Goal: Complete application form

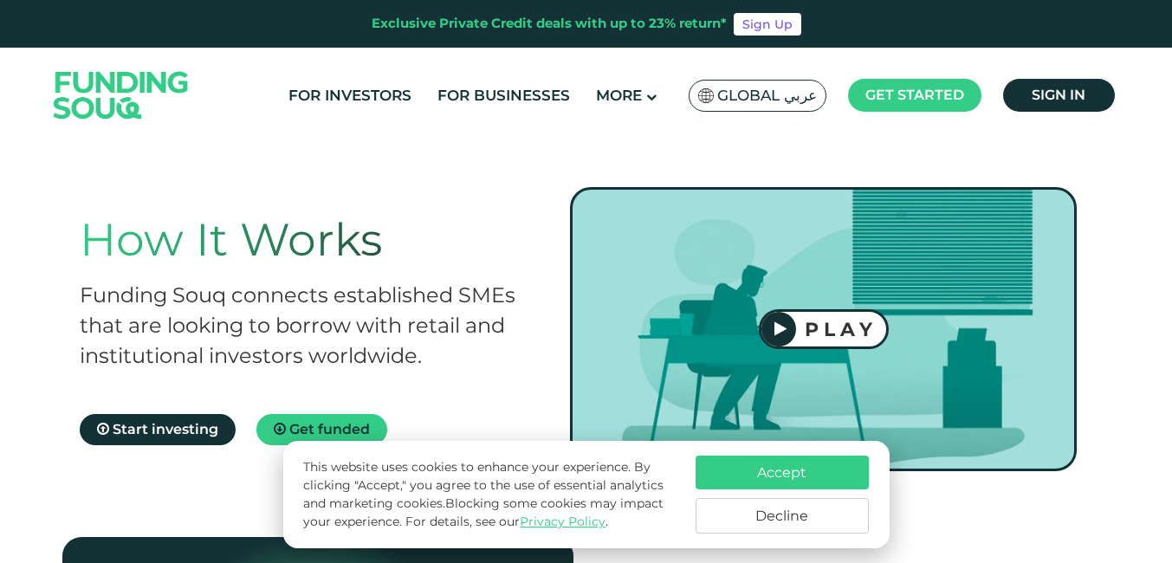
click at [804, 471] on button "Accept" at bounding box center [782, 473] width 173 height 34
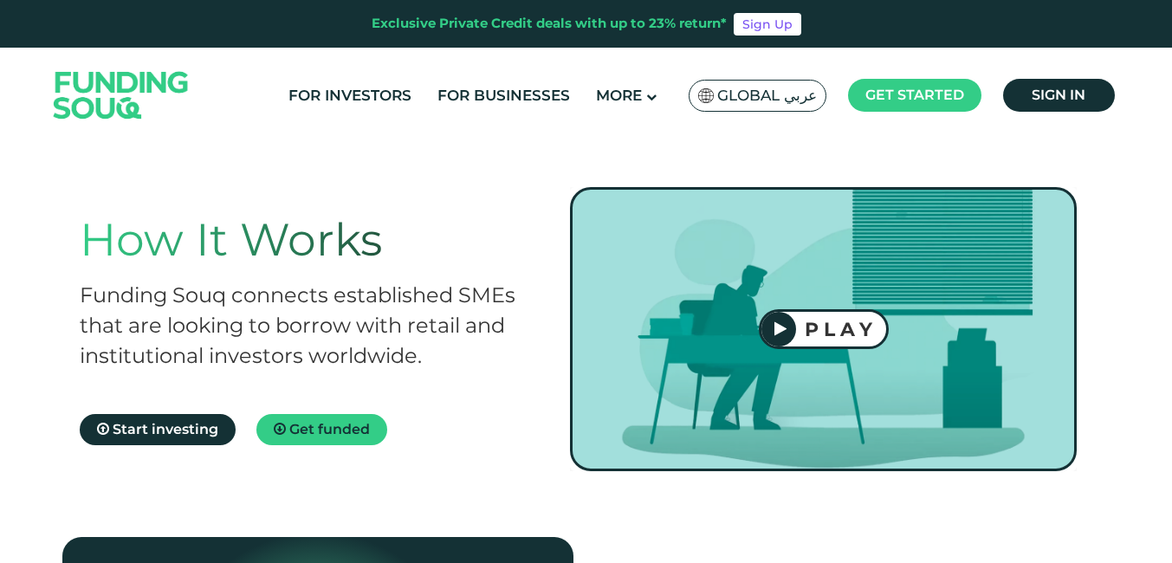
click at [823, 330] on div "PLAY" at bounding box center [841, 329] width 90 height 23
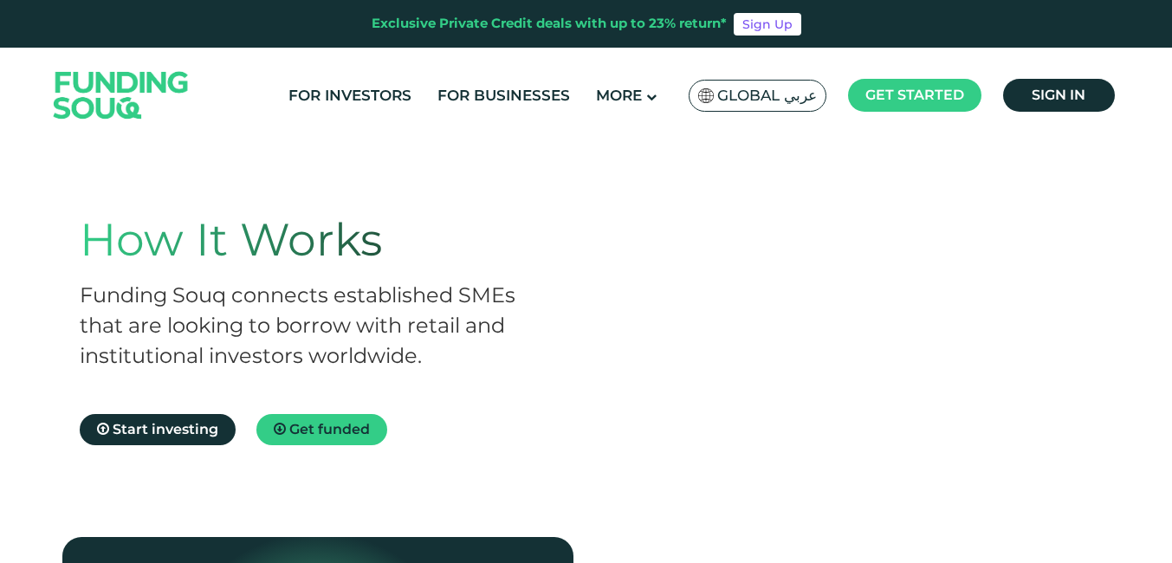
click at [775, 512] on div "How It Works Funding Souq connects established SMEs that are looking to borrow …" at bounding box center [586, 330] width 1049 height 458
click at [296, 425] on span "Get funded" at bounding box center [329, 429] width 81 height 16
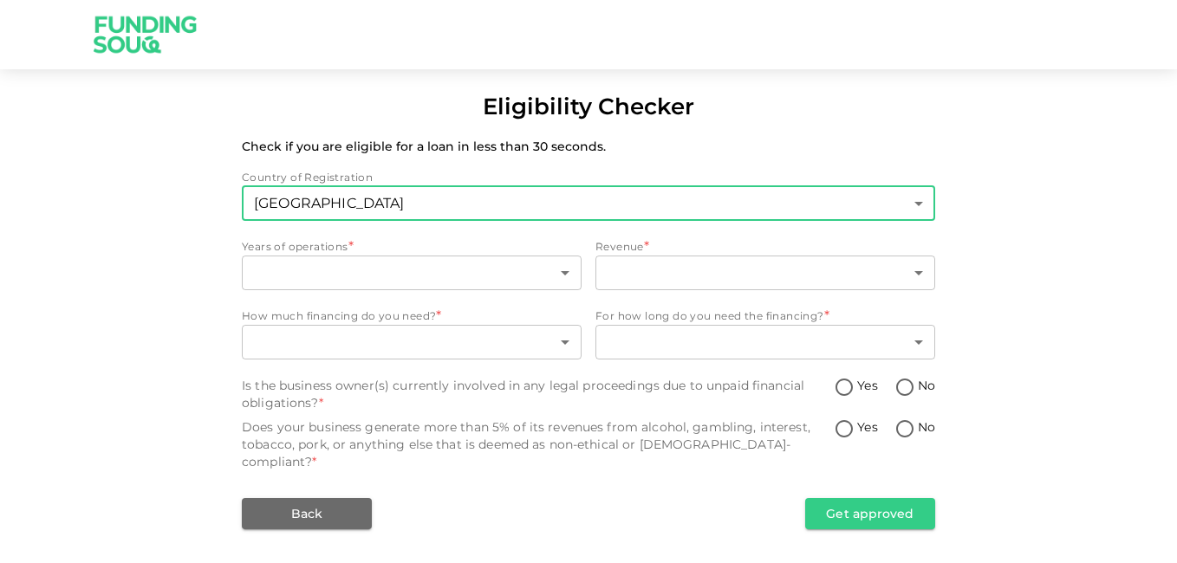
click at [918, 197] on body "Eligibility Checker Check if you are eligible for a loan in less than 30 second…" at bounding box center [588, 281] width 1177 height 563
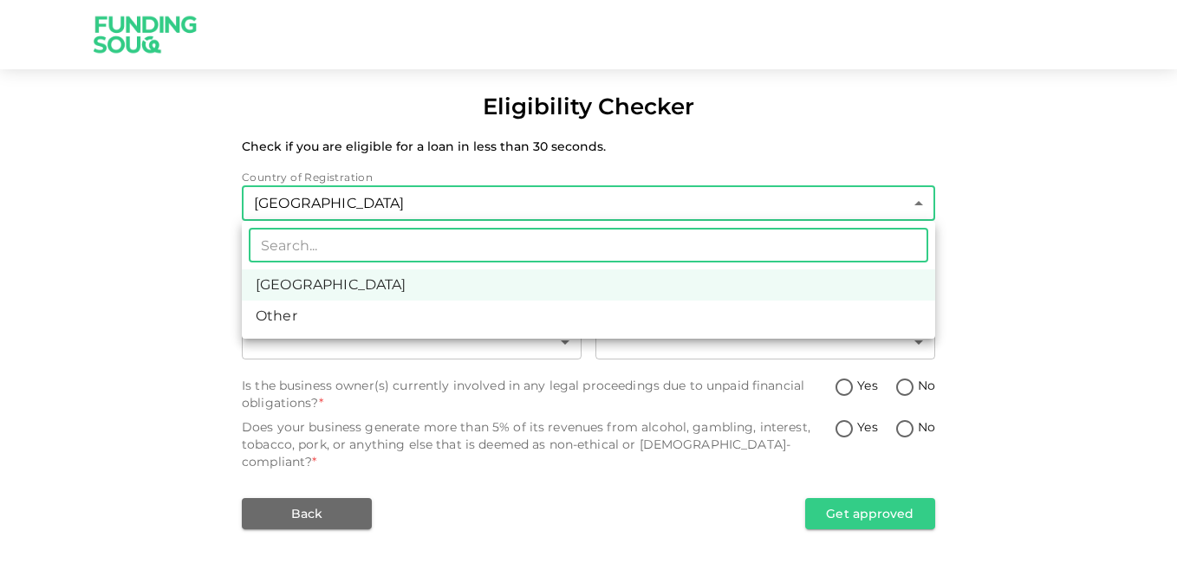
click at [918, 197] on div at bounding box center [588, 281] width 1177 height 563
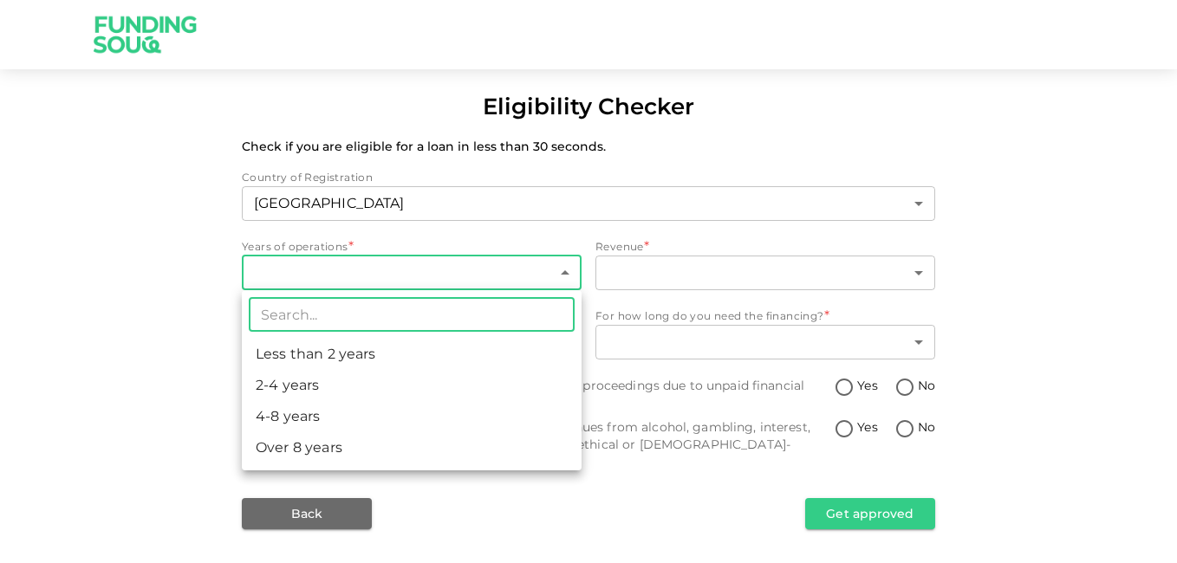
click at [561, 268] on body "Eligibility Checker Check if you are eligible for a loan in less than 30 second…" at bounding box center [588, 281] width 1177 height 563
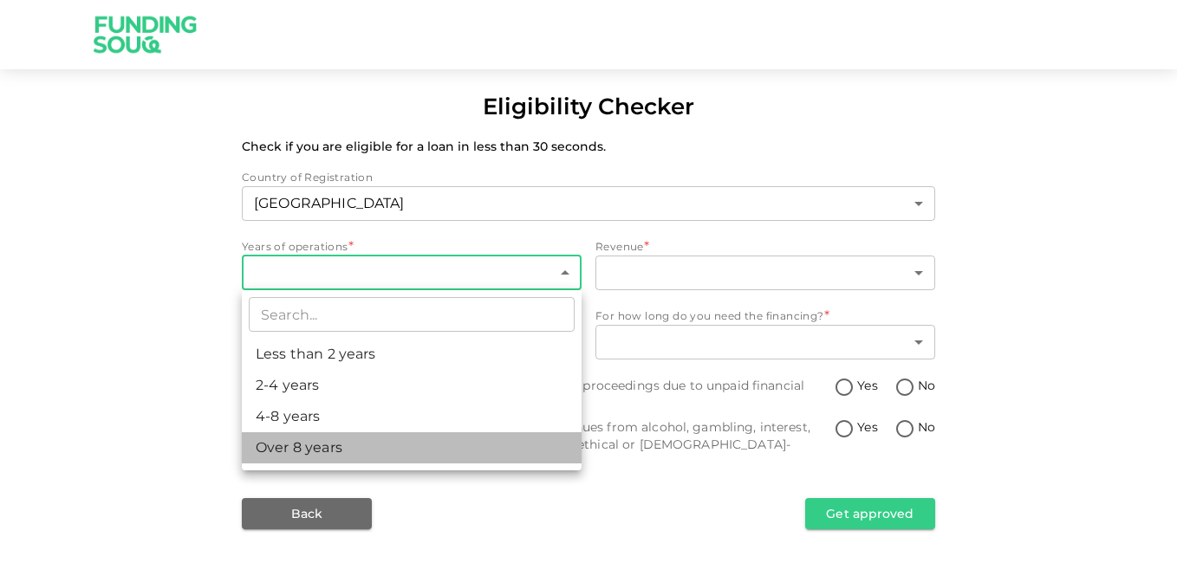
click at [471, 451] on li "Over 8 years" at bounding box center [412, 447] width 340 height 31
type input "4"
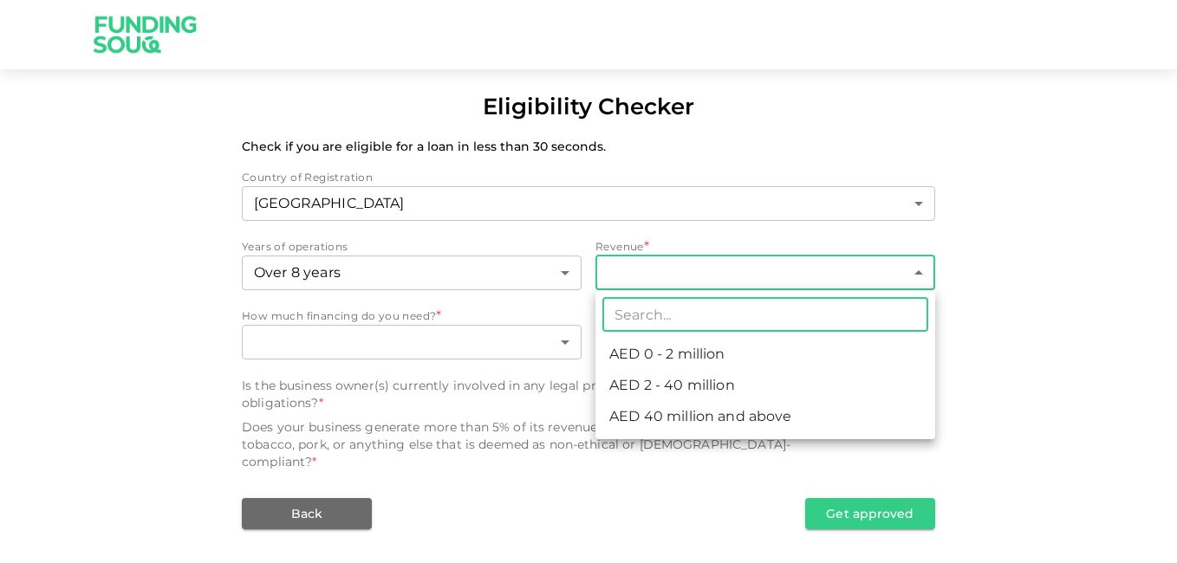
click at [917, 271] on body "Eligibility Checker Check if you are eligible for a loan in less than 30 second…" at bounding box center [588, 281] width 1177 height 563
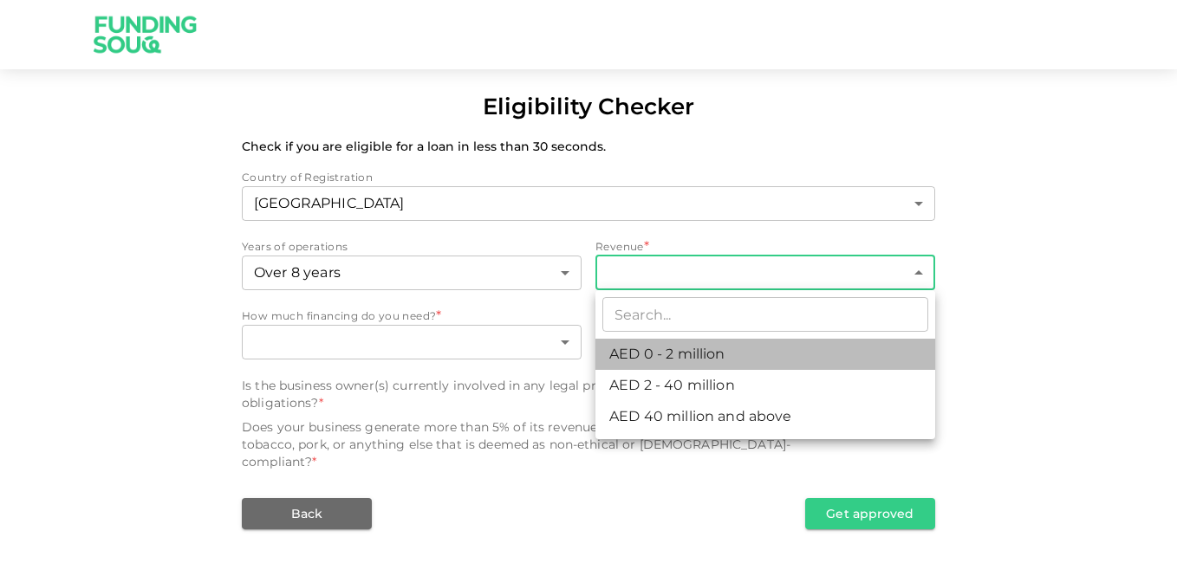
click at [830, 358] on li "AED 0 - 2 million" at bounding box center [765, 354] width 340 height 31
type input "1"
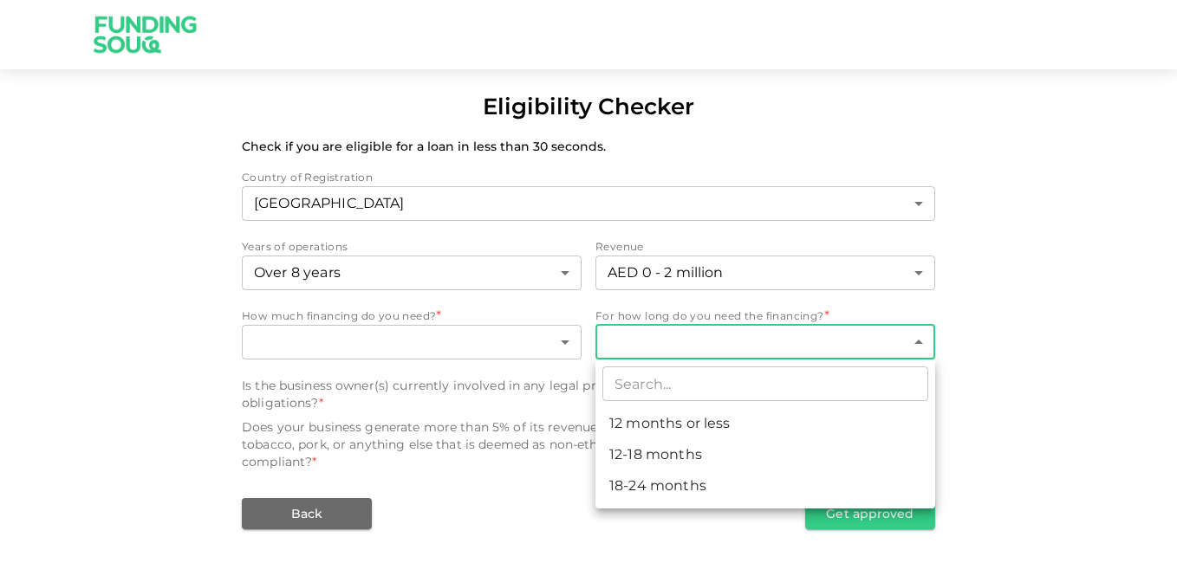
click at [921, 346] on body "Eligibility Checker Check if you are eligible for a loan in less than 30 second…" at bounding box center [588, 281] width 1177 height 563
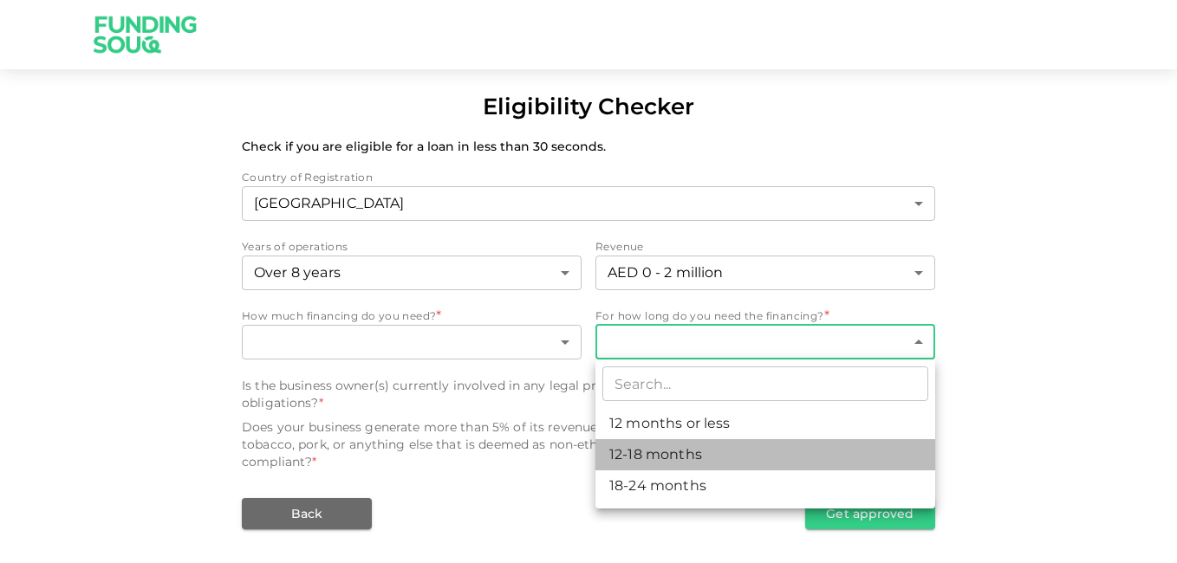
click at [711, 454] on li "12-18 months" at bounding box center [765, 454] width 340 height 31
type input "2"
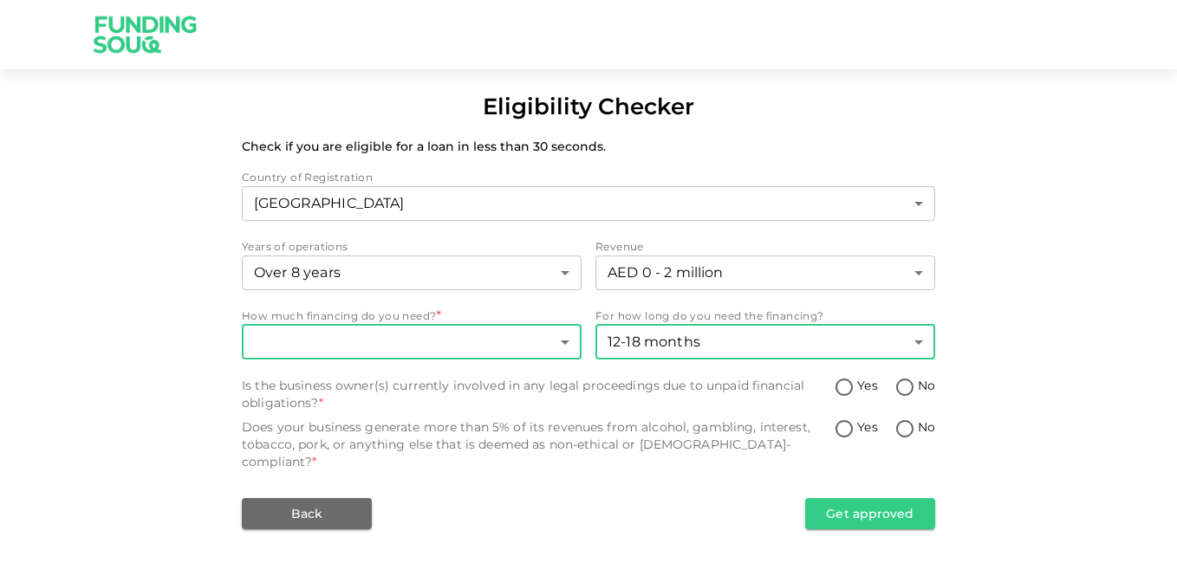
click at [568, 344] on body "Eligibility Checker Check if you are eligible for a loan in less than 30 second…" at bounding box center [588, 281] width 1177 height 563
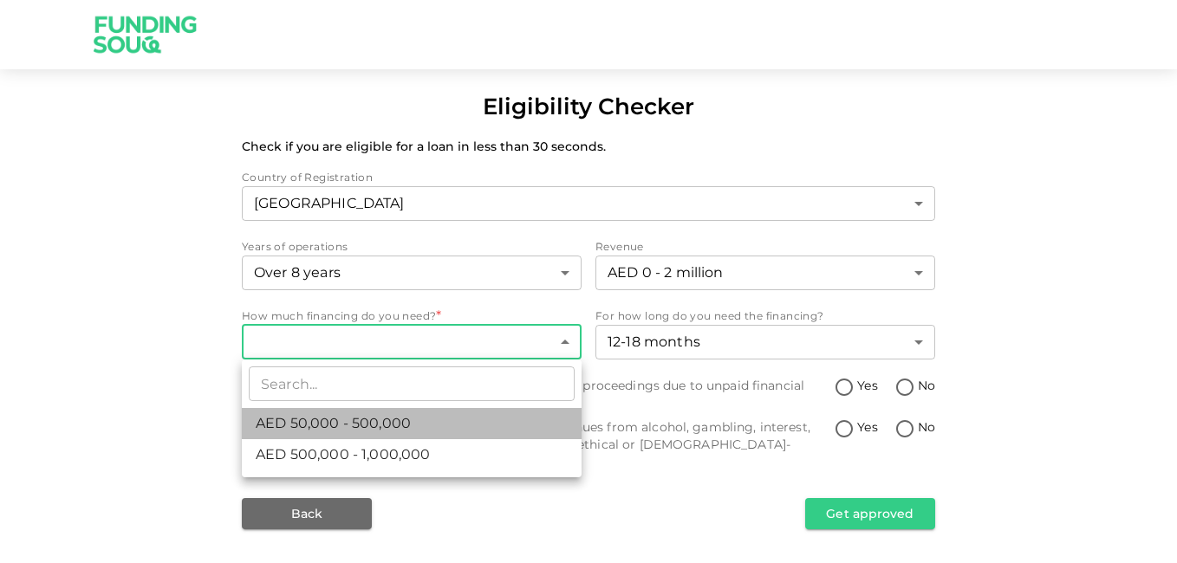
click at [523, 425] on li "AED 50,000 - 500,000" at bounding box center [412, 423] width 340 height 31
type input "1"
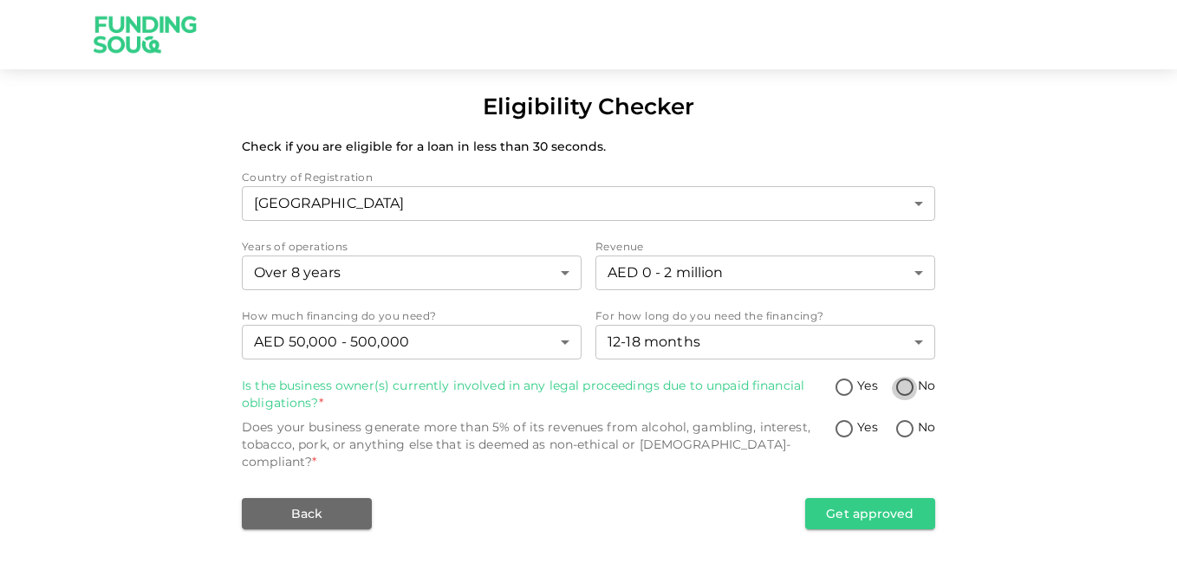
click at [908, 386] on input "No" at bounding box center [905, 388] width 26 height 23
radio input "true"
click at [907, 428] on input "No" at bounding box center [905, 430] width 26 height 23
radio input "true"
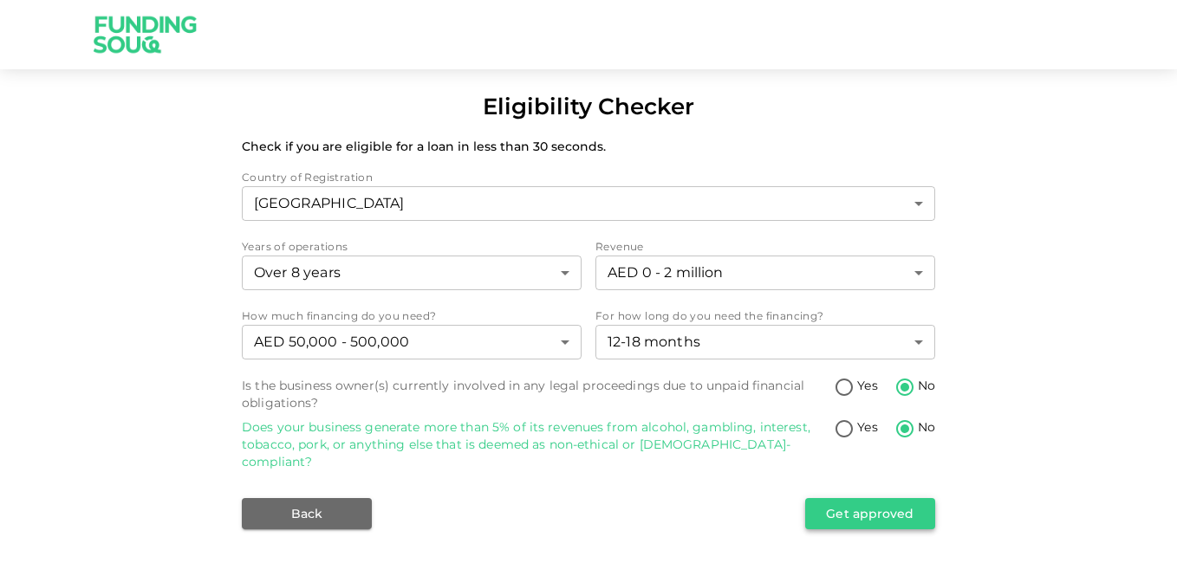
click at [873, 498] on button "Get approved" at bounding box center [870, 513] width 130 height 31
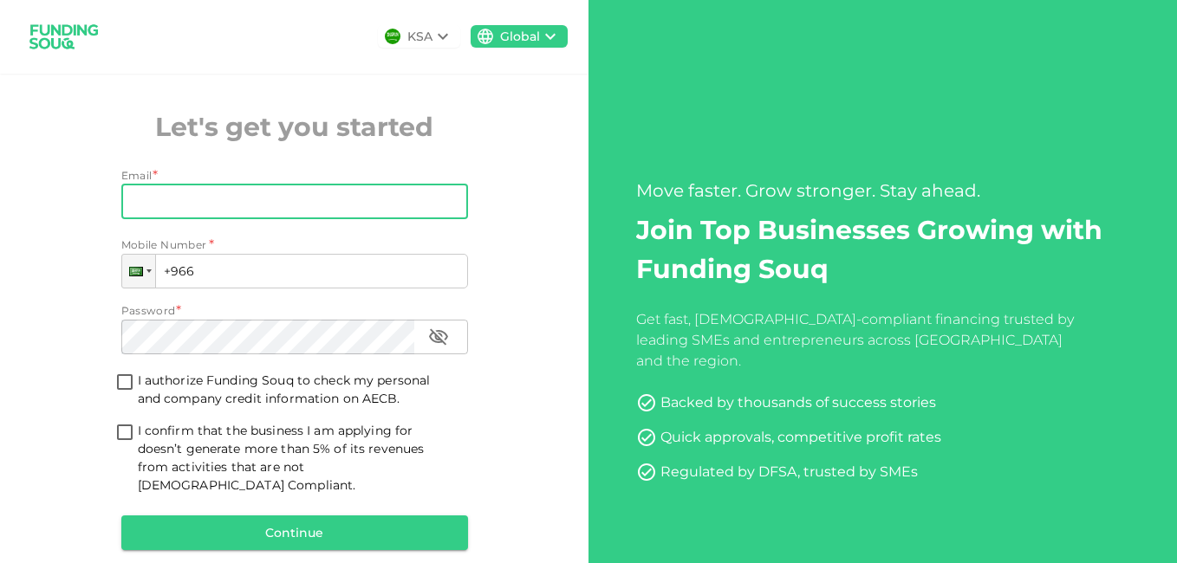
click at [365, 207] on input "Email" at bounding box center [285, 202] width 328 height 35
type input "[EMAIL_ADDRESS][DOMAIN_NAME]"
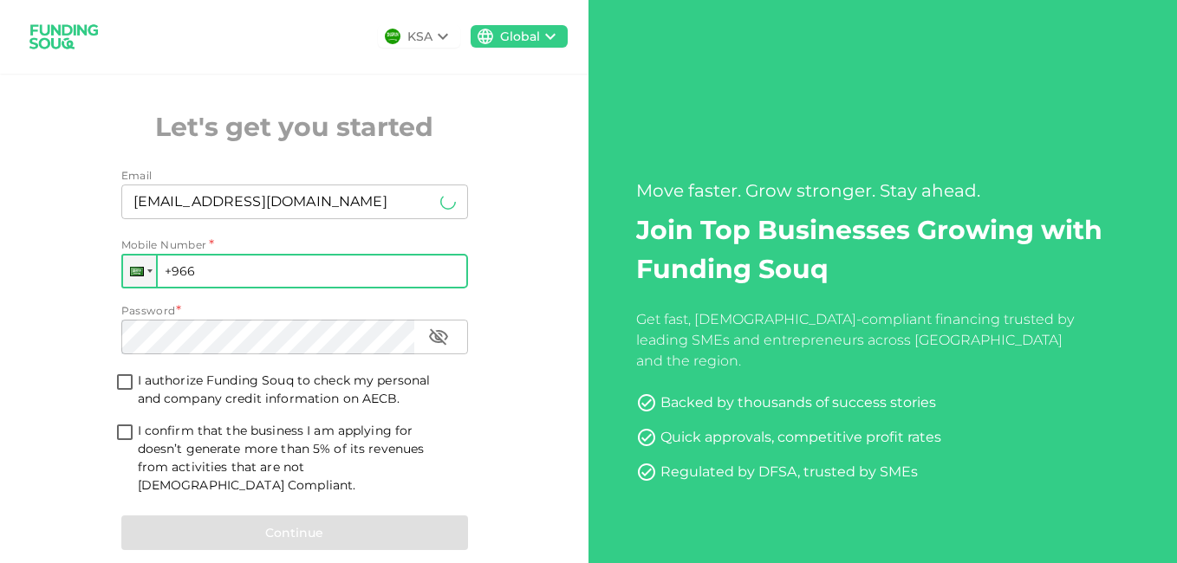
click at [313, 275] on input "+966" at bounding box center [294, 271] width 347 height 35
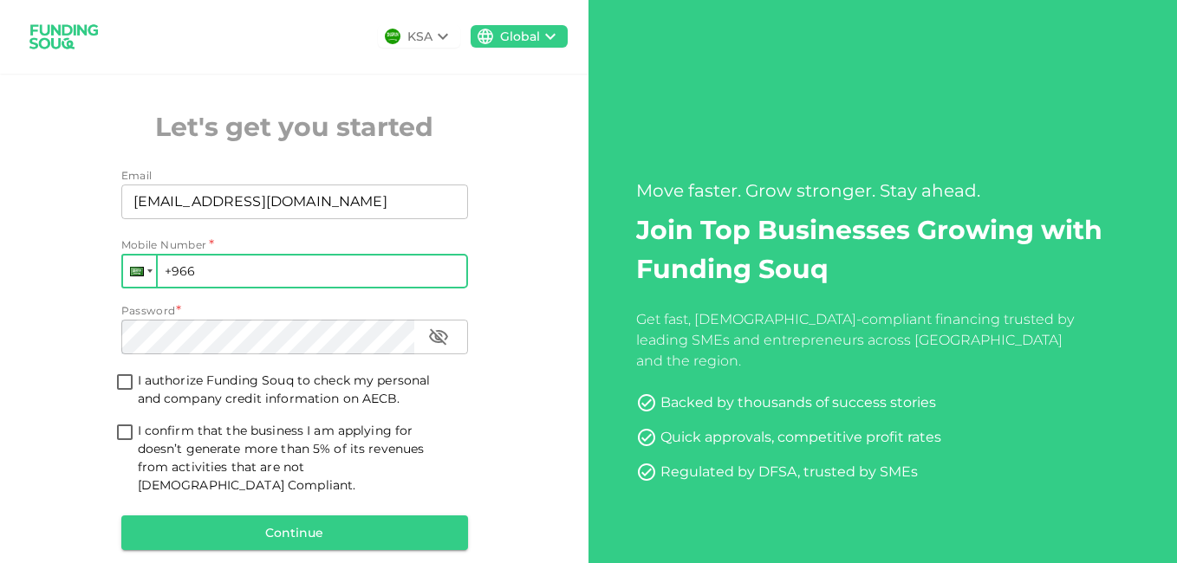
click at [145, 267] on div at bounding box center [139, 271] width 33 height 31
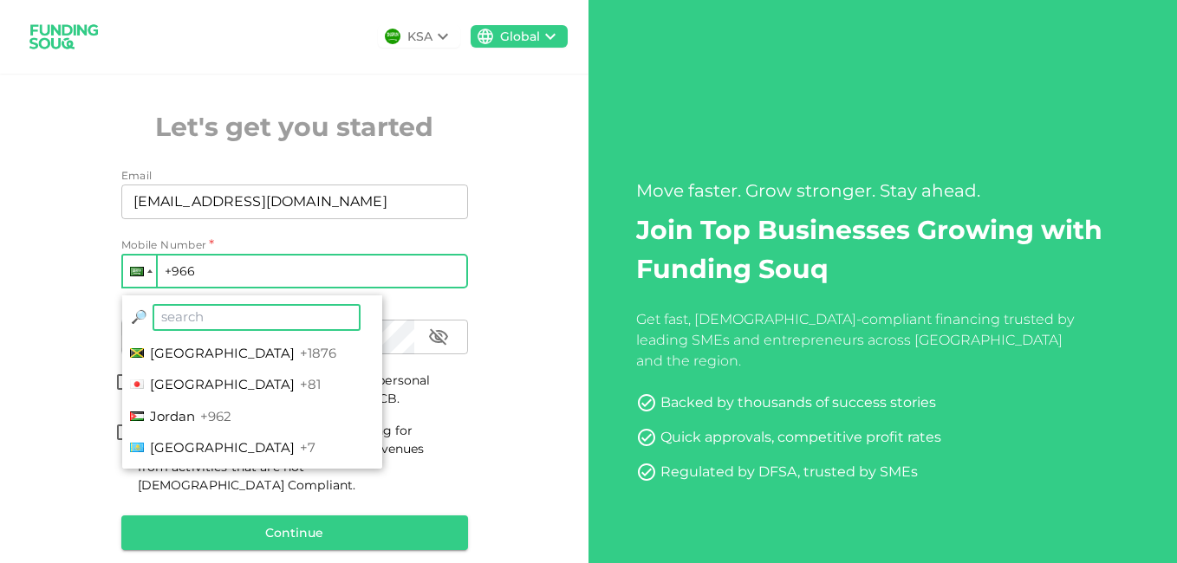
scroll to position [2985, 0]
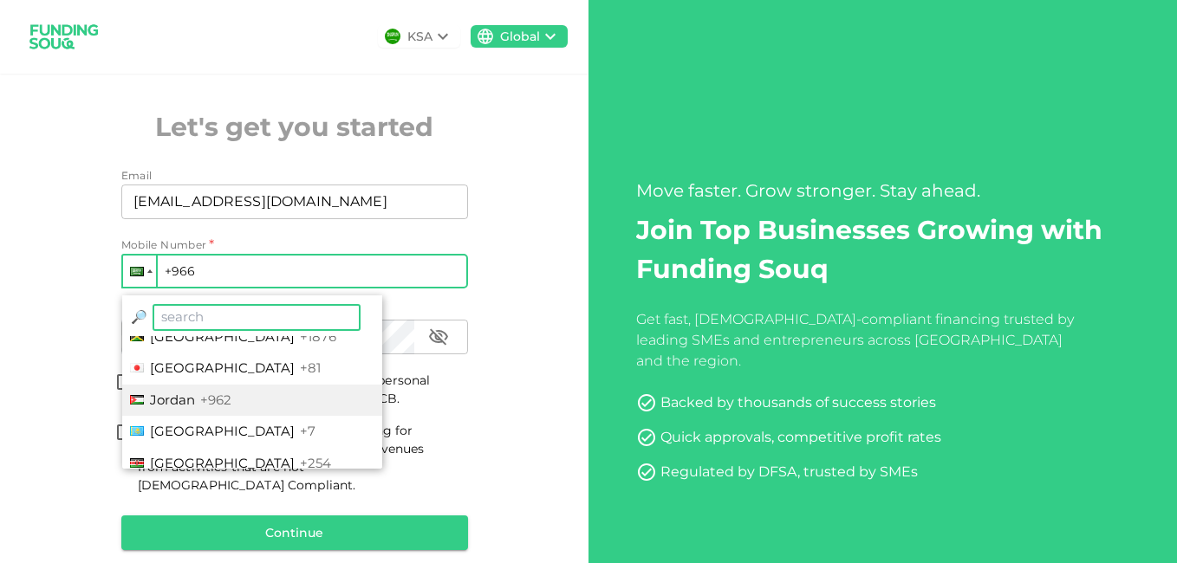
click at [293, 400] on li "Jordan +962" at bounding box center [252, 401] width 260 height 32
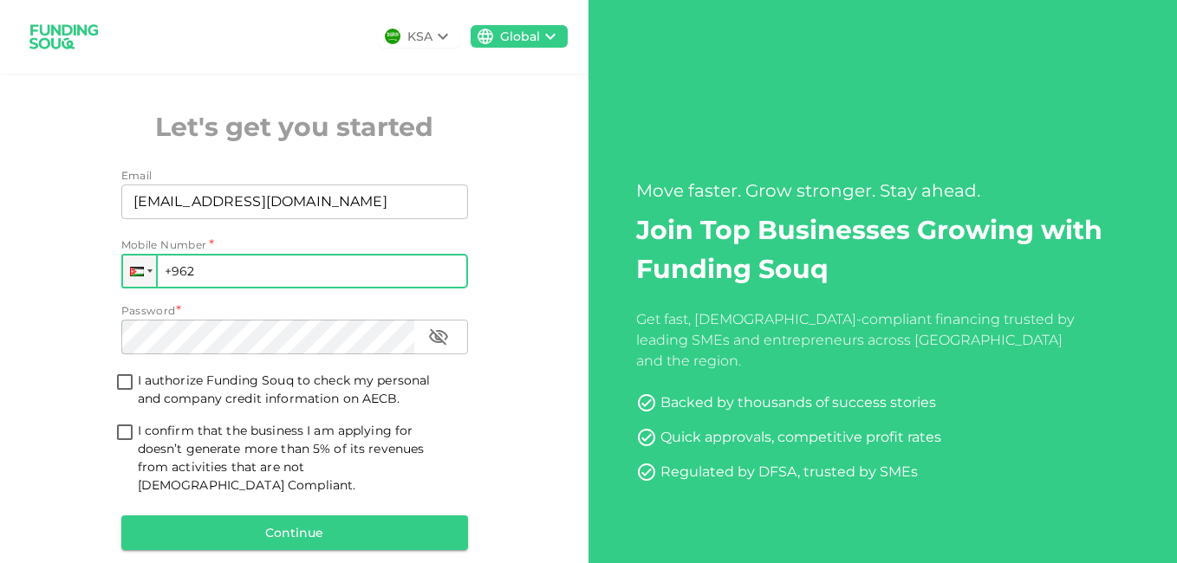
click at [286, 275] on input "+962" at bounding box center [294, 271] width 347 height 35
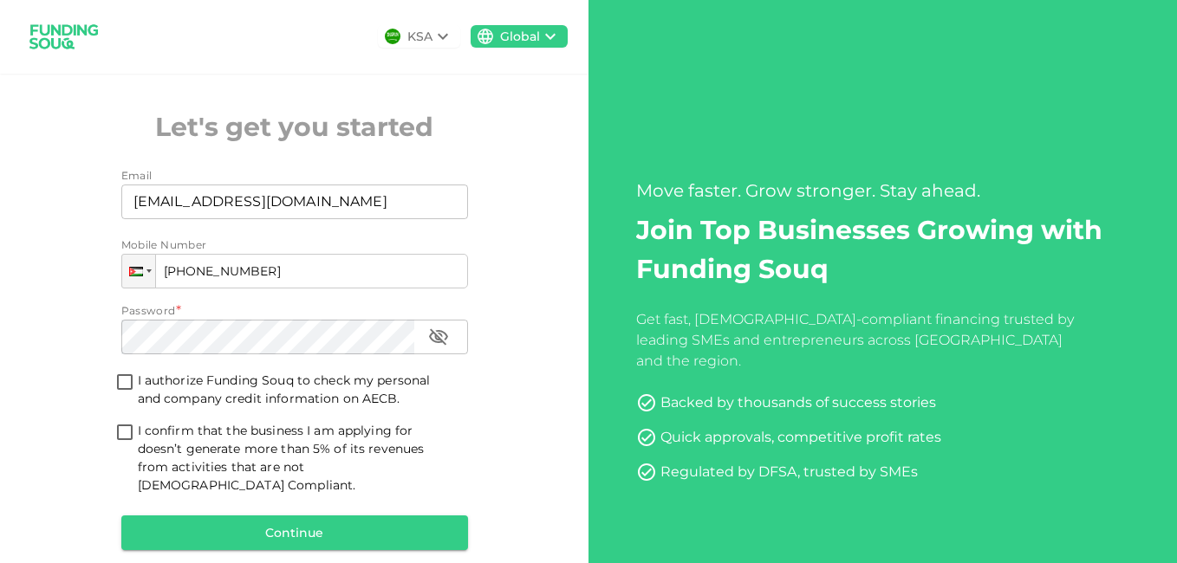
type input "+962 797 444 222"
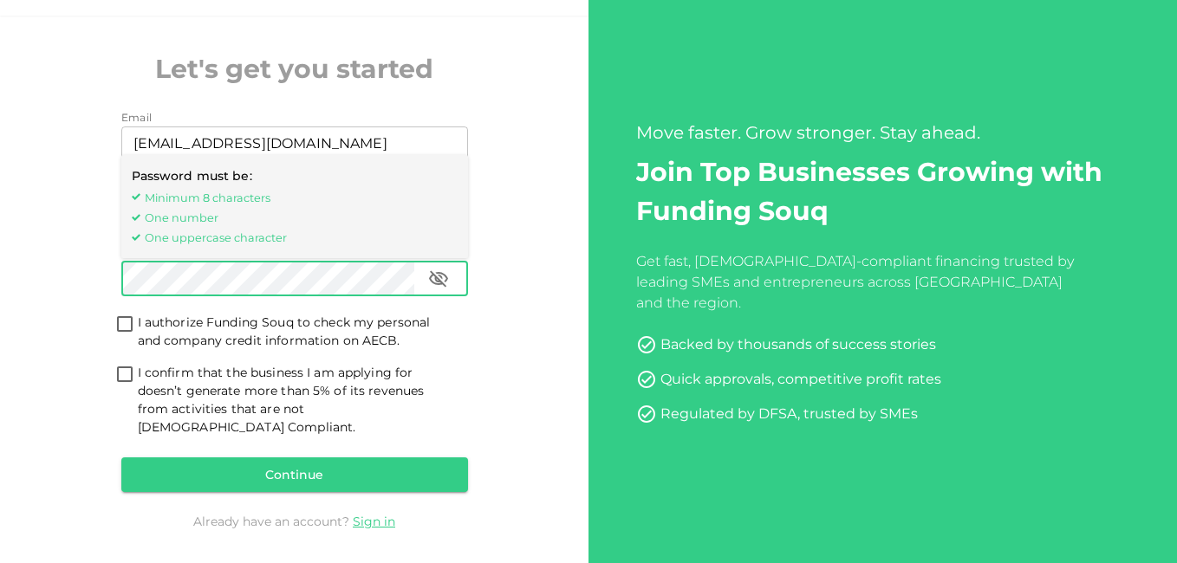
scroll to position [59, 0]
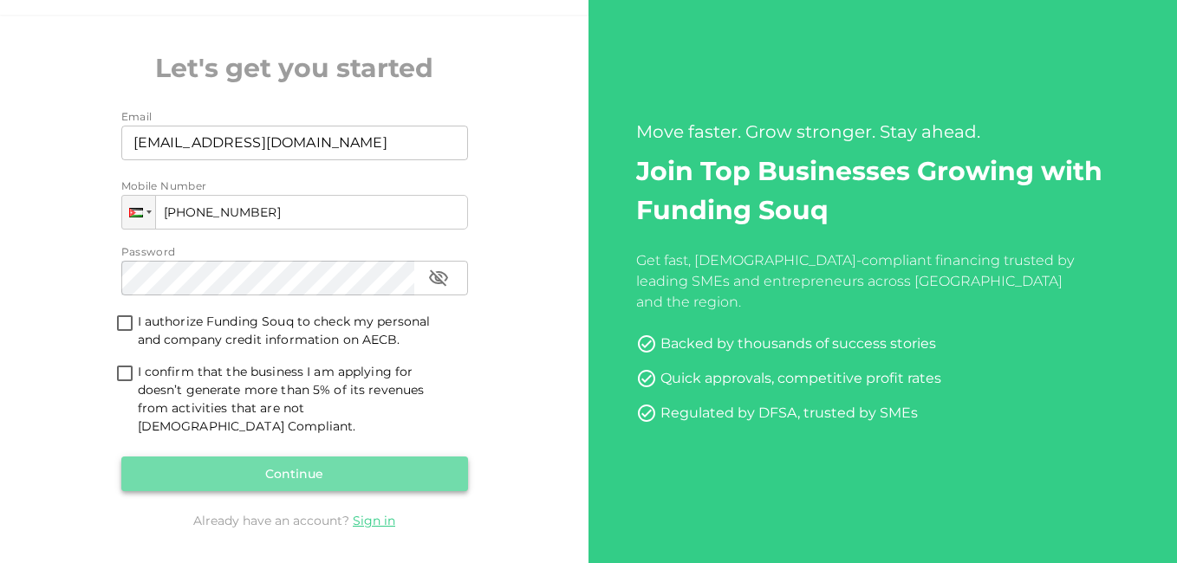
click at [295, 457] on button "Continue" at bounding box center [294, 474] width 347 height 35
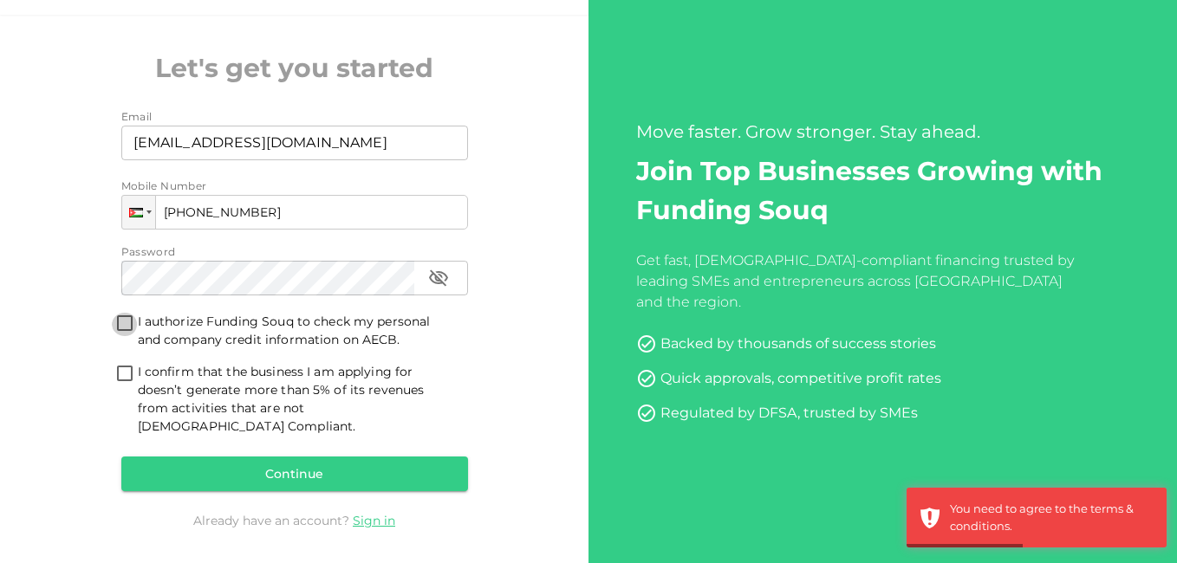
click at [125, 318] on input "I authorize Funding Souq to check my personal and company credit information on…" at bounding box center [125, 324] width 26 height 23
checkbox input "true"
click at [122, 369] on input "I confirm that the business I am applying for doesn’t generate more than 5% of …" at bounding box center [125, 374] width 26 height 23
checkbox input "true"
click at [270, 457] on button "Continue" at bounding box center [294, 474] width 347 height 35
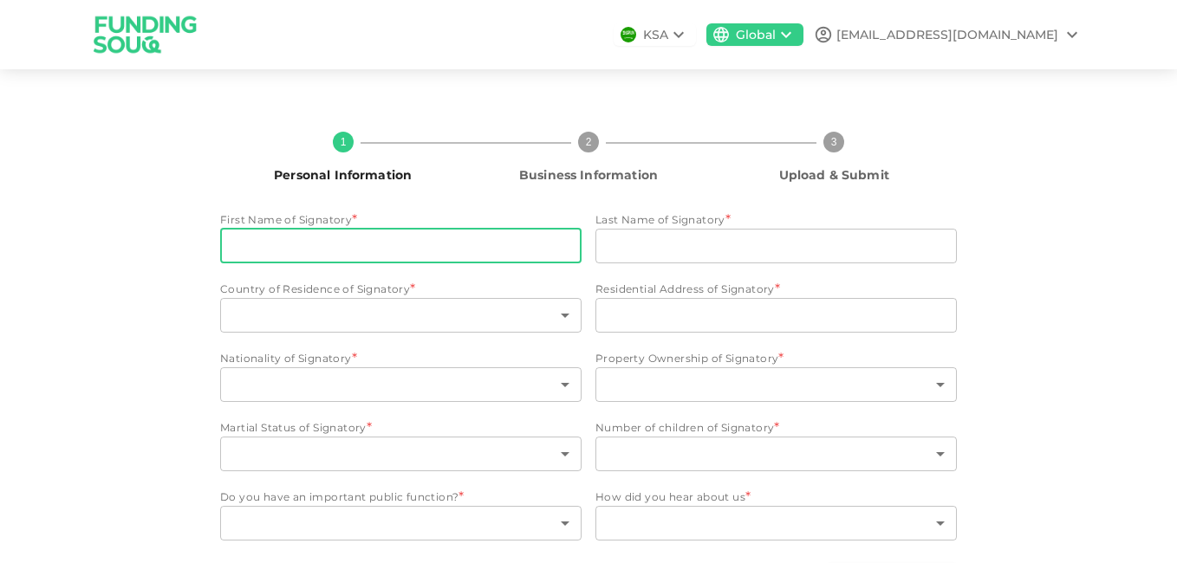
click at [411, 243] on input "First Name of Signatory" at bounding box center [400, 246] width 361 height 35
type input "maamoon"
type input "alsane"
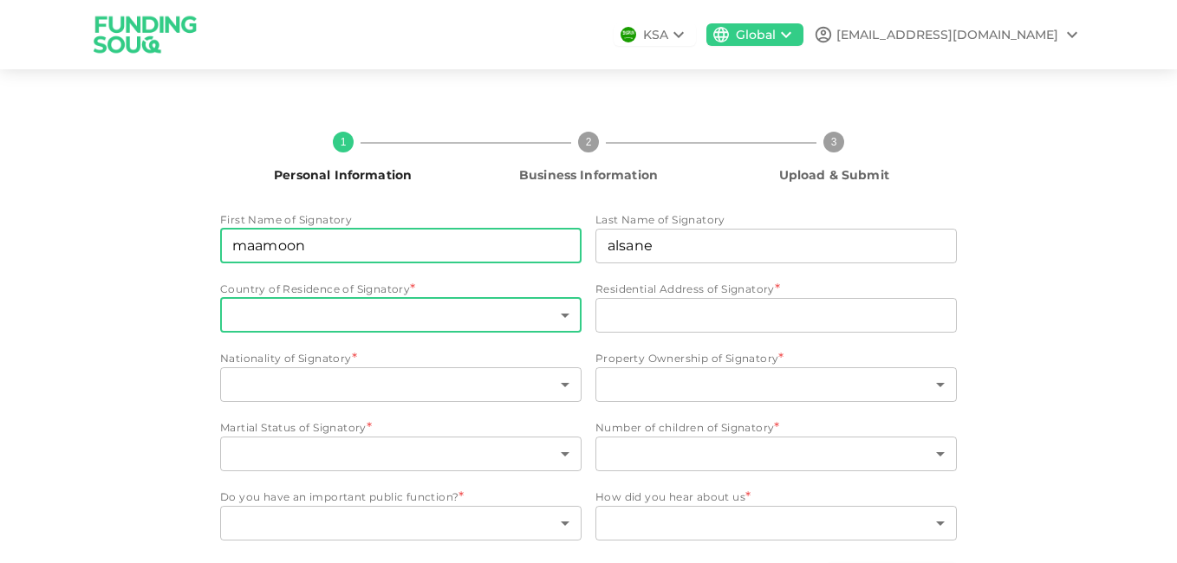
click at [559, 315] on body "KSA Global m.alsane@filscorp.com 1 Personal Information 2 Business Information …" at bounding box center [588, 281] width 1177 height 563
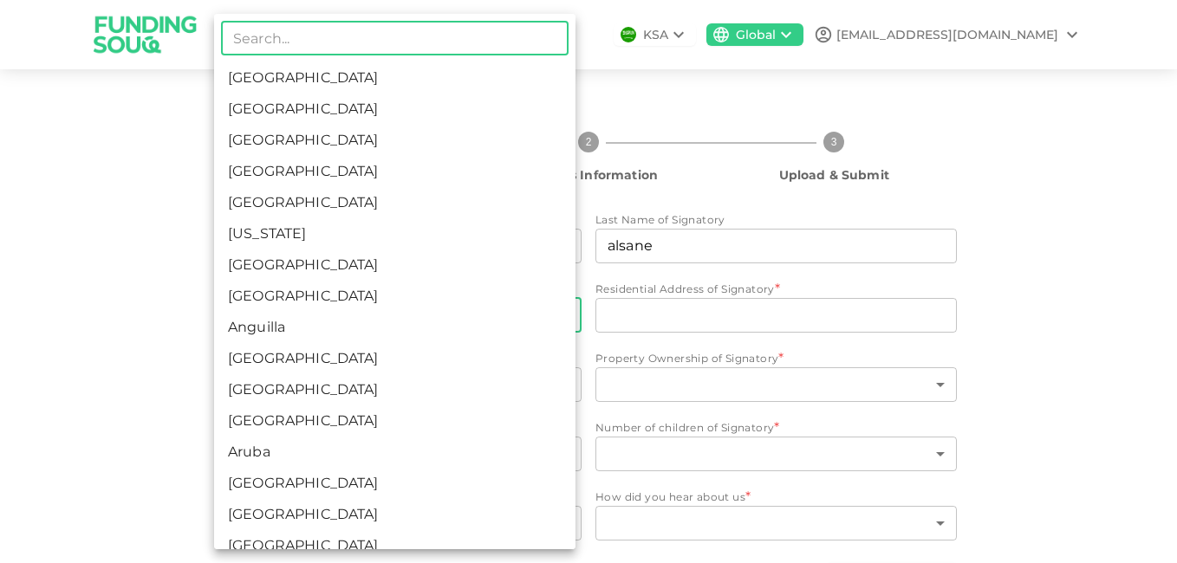
click at [414, 36] on input "text" at bounding box center [394, 38] width 347 height 35
type input "Jordan"
type input "Amman - Prince Rashed district, Abdullah Shabaaneh street, building 12, first f…"
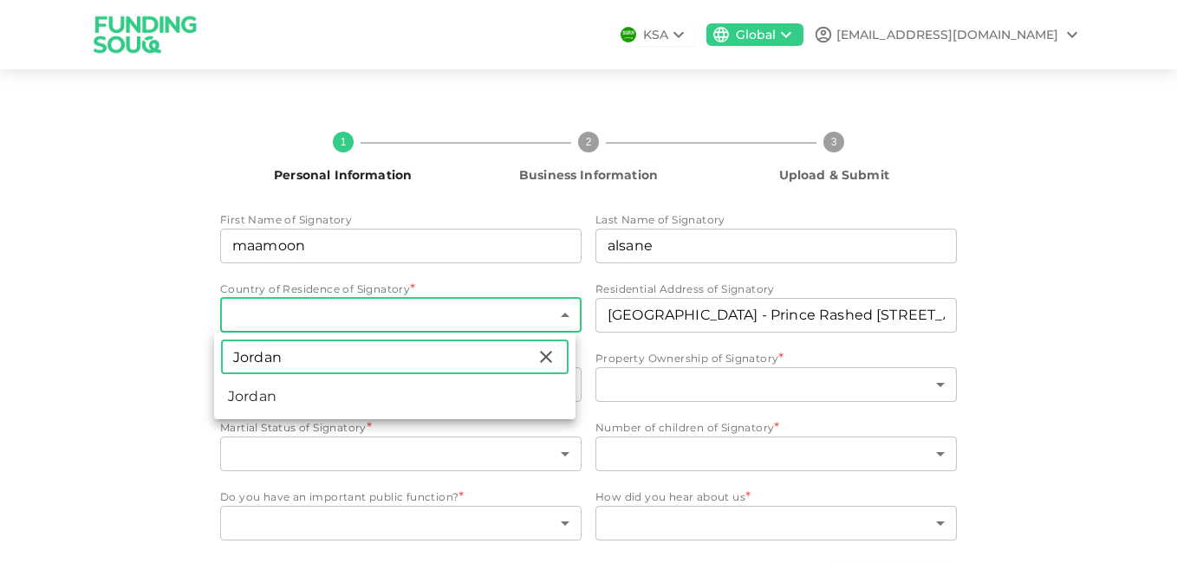
click at [935, 380] on div at bounding box center [588, 281] width 1177 height 563
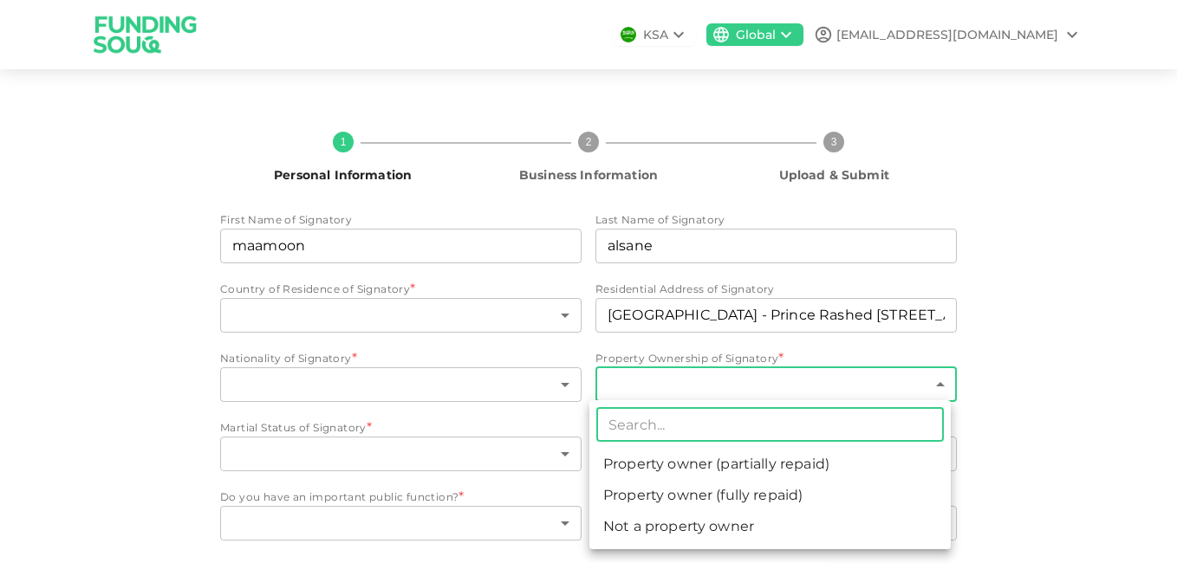
click at [935, 380] on body "KSA Global m.alsane@filscorp.com 1 Personal Information 2 Business Information …" at bounding box center [588, 281] width 1177 height 563
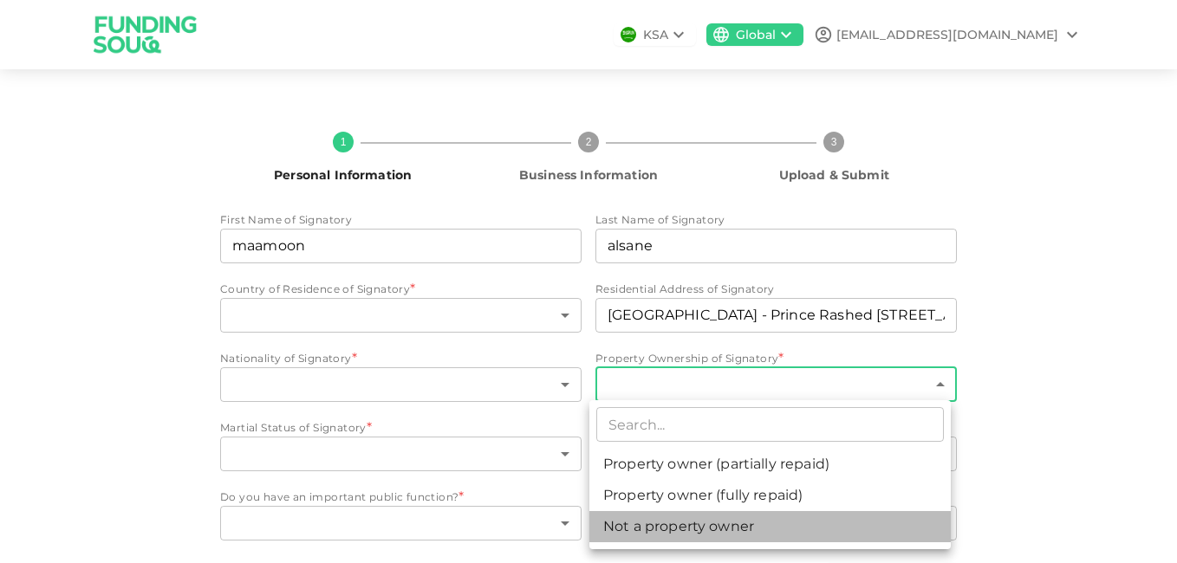
click at [818, 526] on li "Not a property owner" at bounding box center [769, 526] width 361 height 31
type input "3"
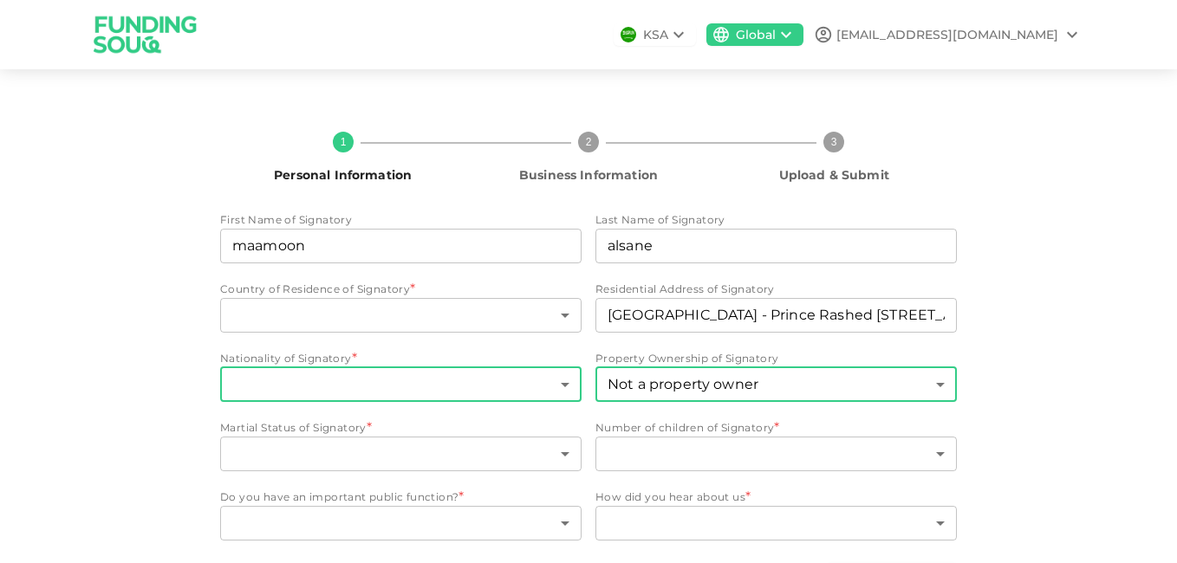
click at [563, 381] on body "KSA Global m.alsane@filscorp.com 1 Personal Information 2 Business Information …" at bounding box center [588, 281] width 1177 height 563
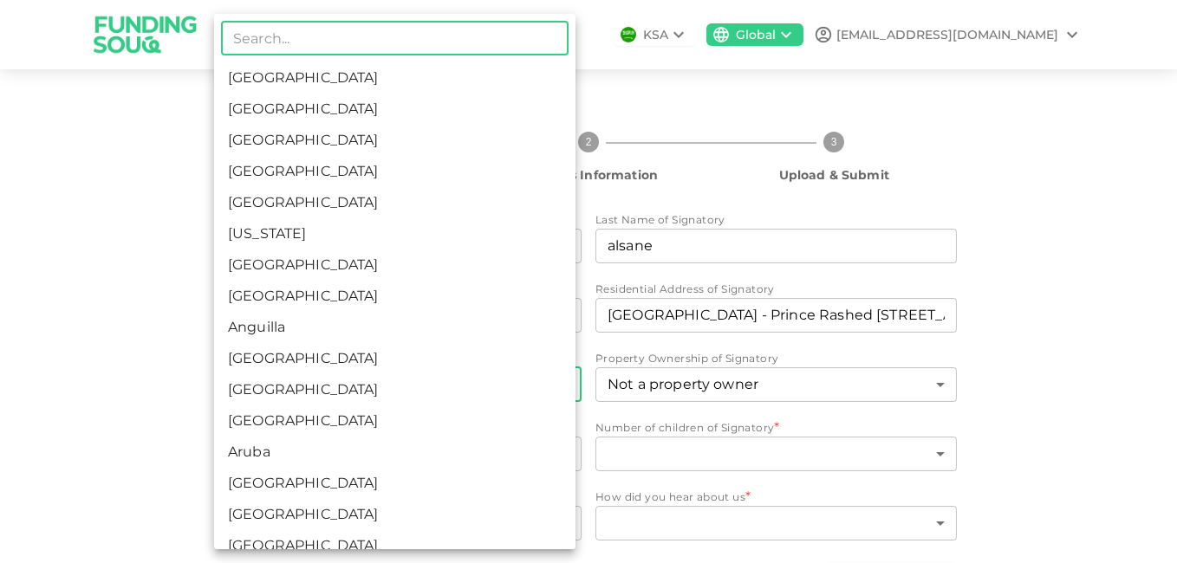
click at [425, 32] on input "text" at bounding box center [394, 38] width 347 height 35
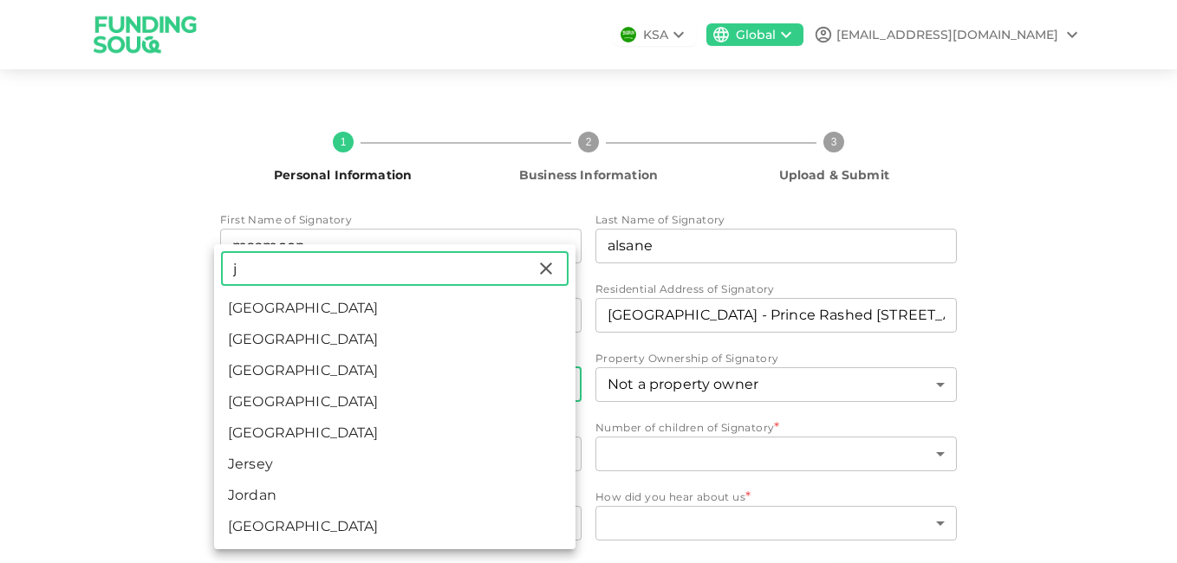
type input "j"
click at [302, 491] on li "Jordan" at bounding box center [394, 495] width 361 height 31
type input "98"
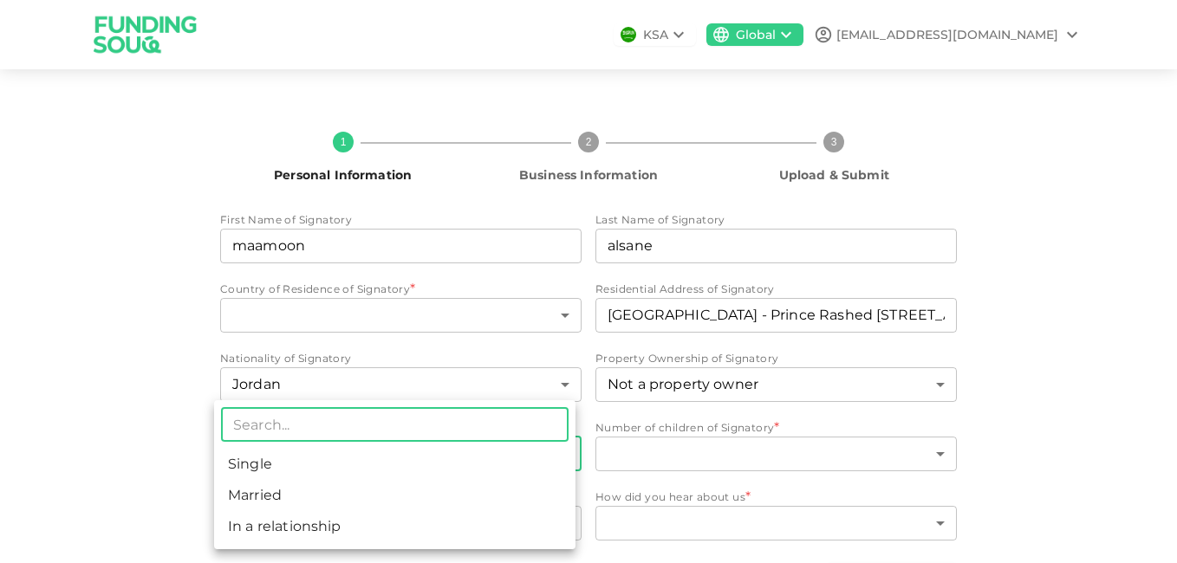
click at [558, 452] on body "KSA Global m.alsane@filscorp.com 1 Personal Information 2 Business Information …" at bounding box center [588, 281] width 1177 height 563
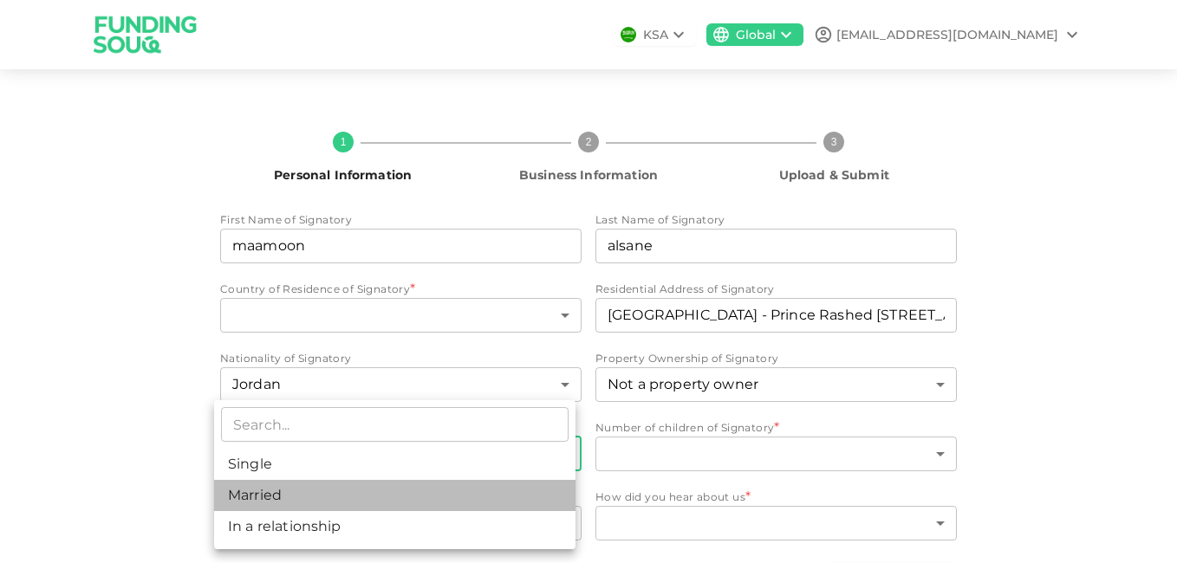
click at [498, 495] on li "Married" at bounding box center [394, 495] width 361 height 31
type input "2"
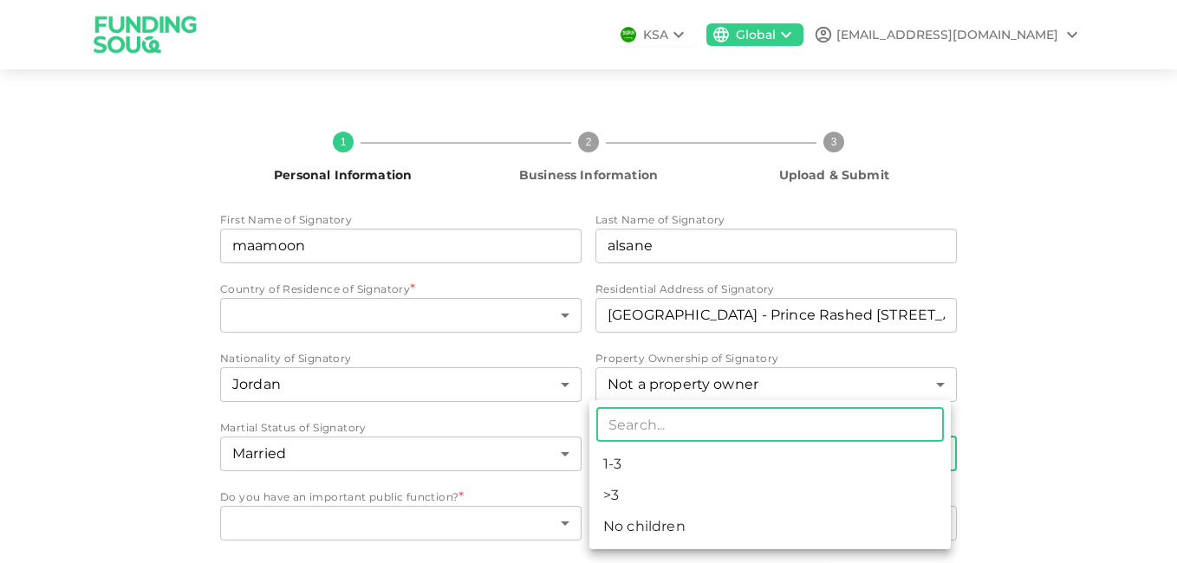
click at [934, 452] on body "KSA Global m.alsane@filscorp.com 1 Personal Information 2 Business Information …" at bounding box center [588, 281] width 1177 height 563
click at [780, 497] on li ">3" at bounding box center [769, 495] width 361 height 31
type input "2"
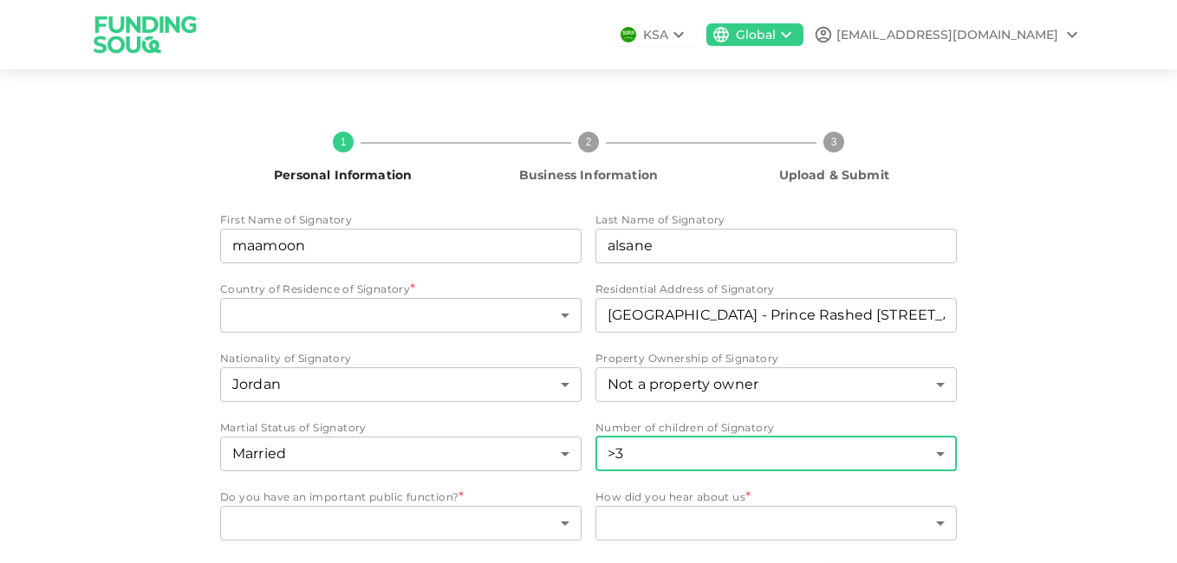
scroll to position [61, 0]
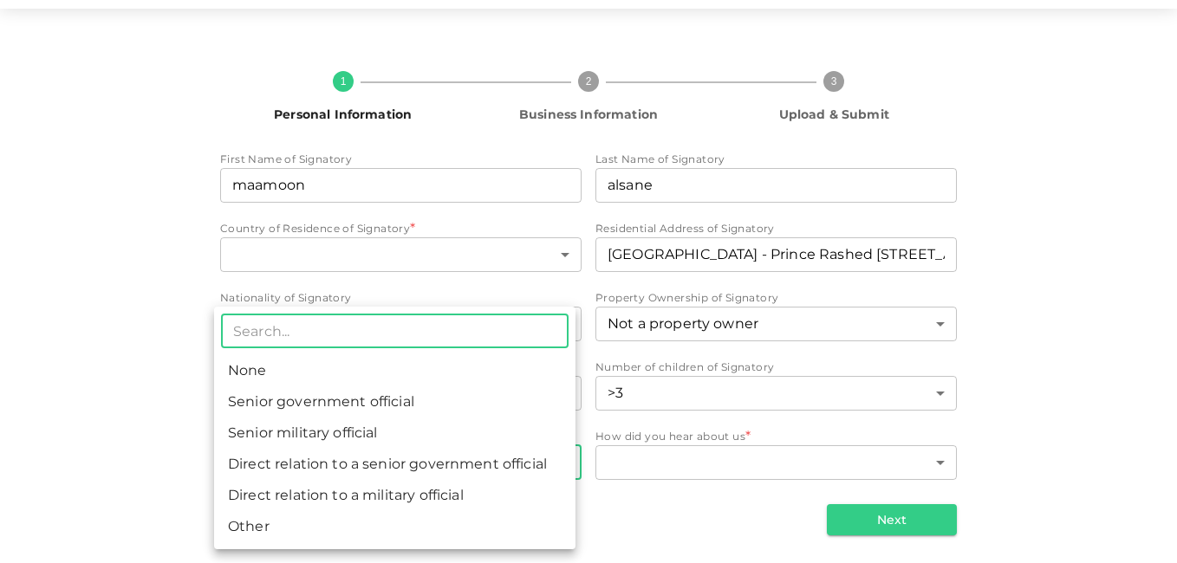
click at [562, 466] on body "KSA Global m.alsane@filscorp.com 1 Personal Information 2 Business Information …" at bounding box center [588, 281] width 1177 height 563
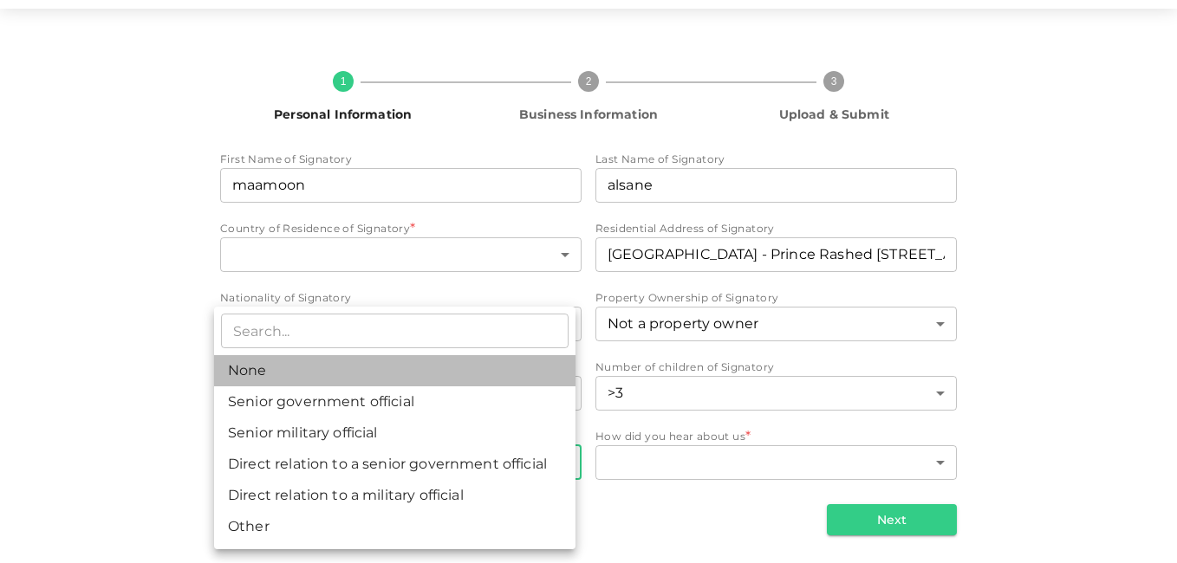
click at [462, 378] on li "None" at bounding box center [394, 370] width 361 height 31
type input "1"
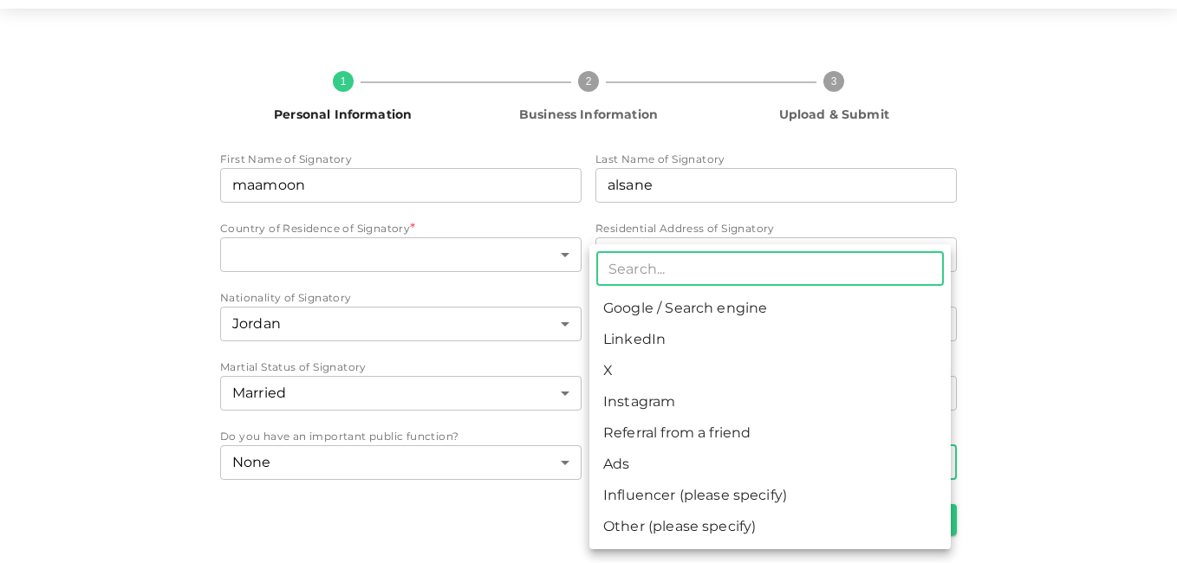
click at [933, 459] on body "KSA Global m.alsane@filscorp.com 1 Personal Information 2 Business Information …" at bounding box center [588, 281] width 1177 height 563
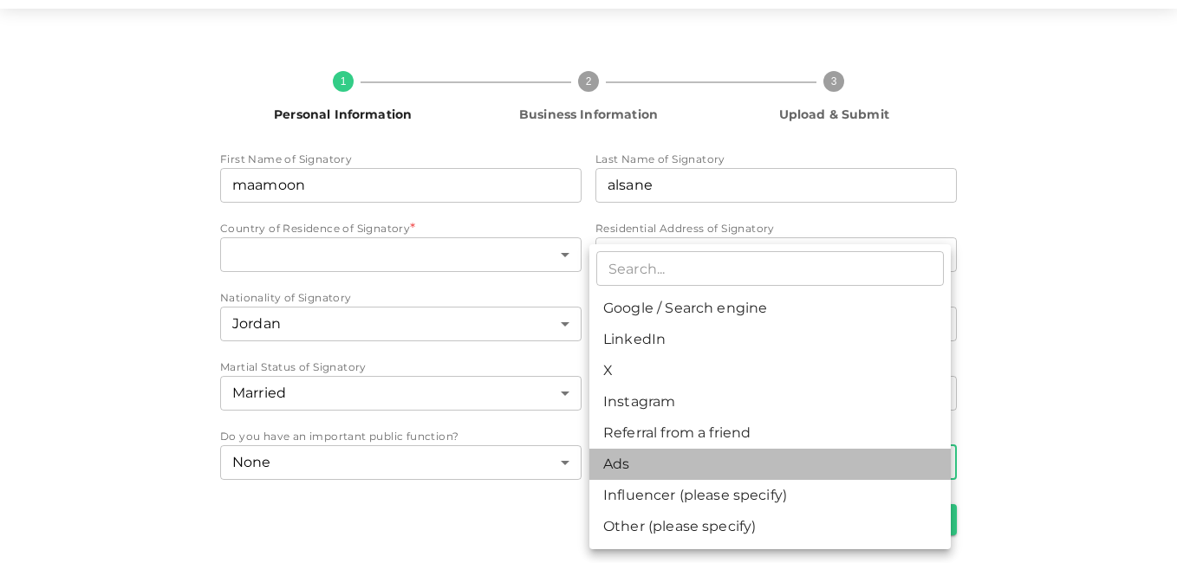
click at [891, 459] on li "Ads" at bounding box center [769, 464] width 361 height 31
type input "11"
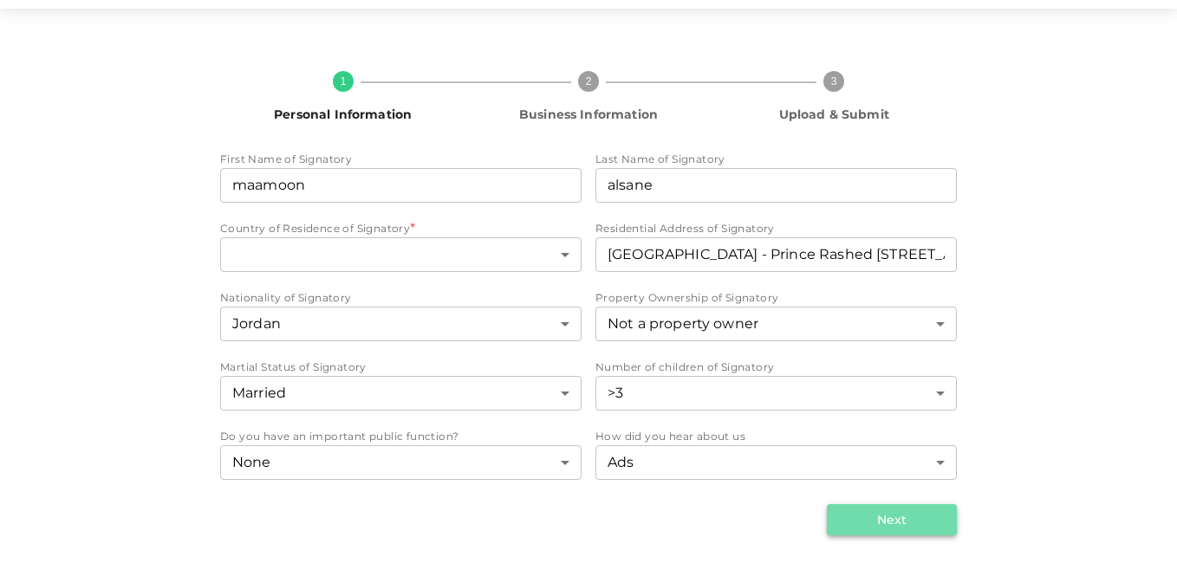
click at [870, 517] on button "Next" at bounding box center [892, 519] width 130 height 31
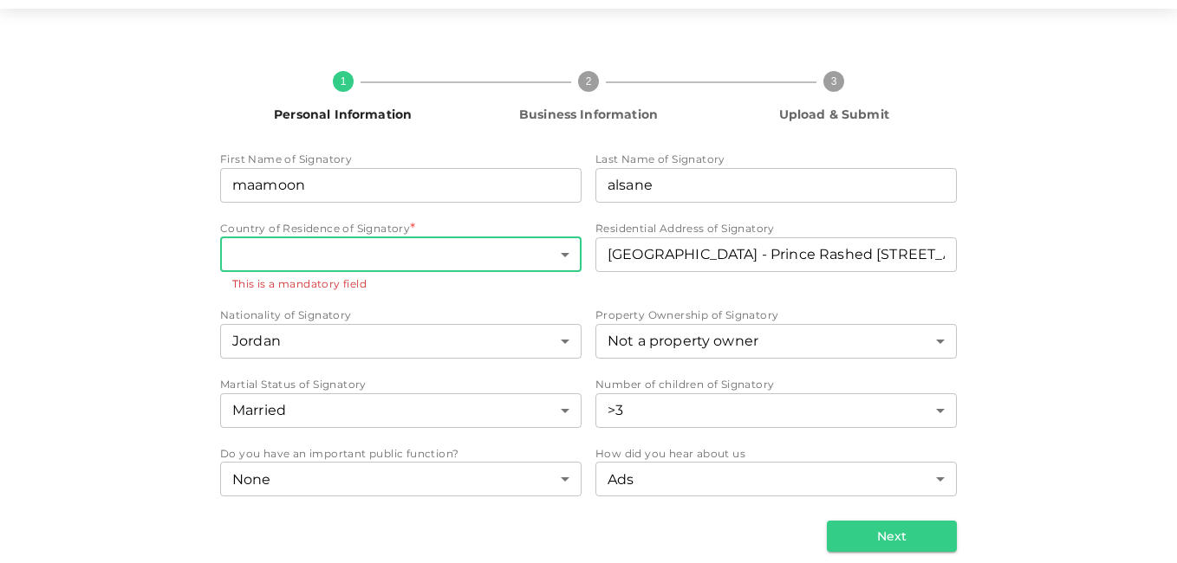
click at [556, 252] on body "KSA Global m.alsane@filscorp.com 1 Personal Information 2 Business Information …" at bounding box center [588, 281] width 1177 height 563
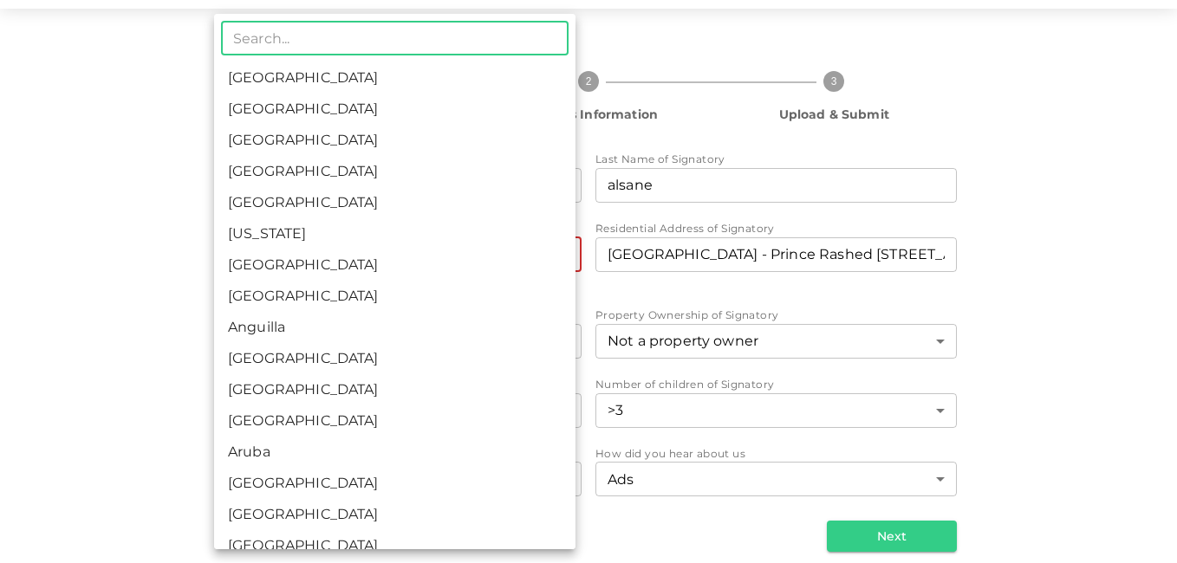
drag, startPoint x: 556, startPoint y: 252, endPoint x: 467, endPoint y: 45, distance: 225.5
click at [467, 45] on input "text" at bounding box center [394, 38] width 347 height 35
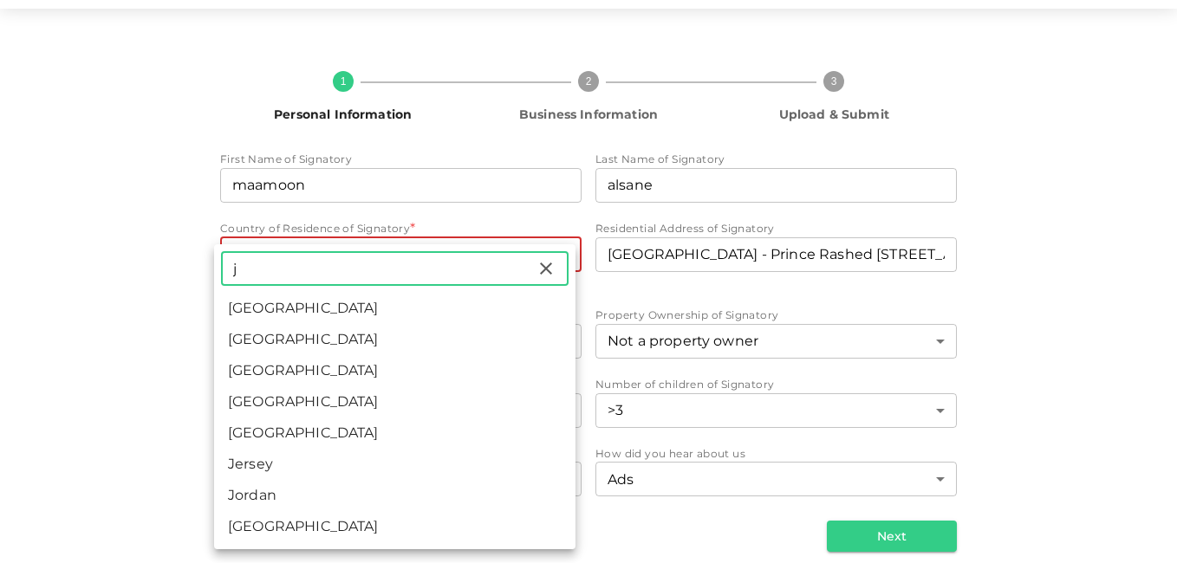
type input "j"
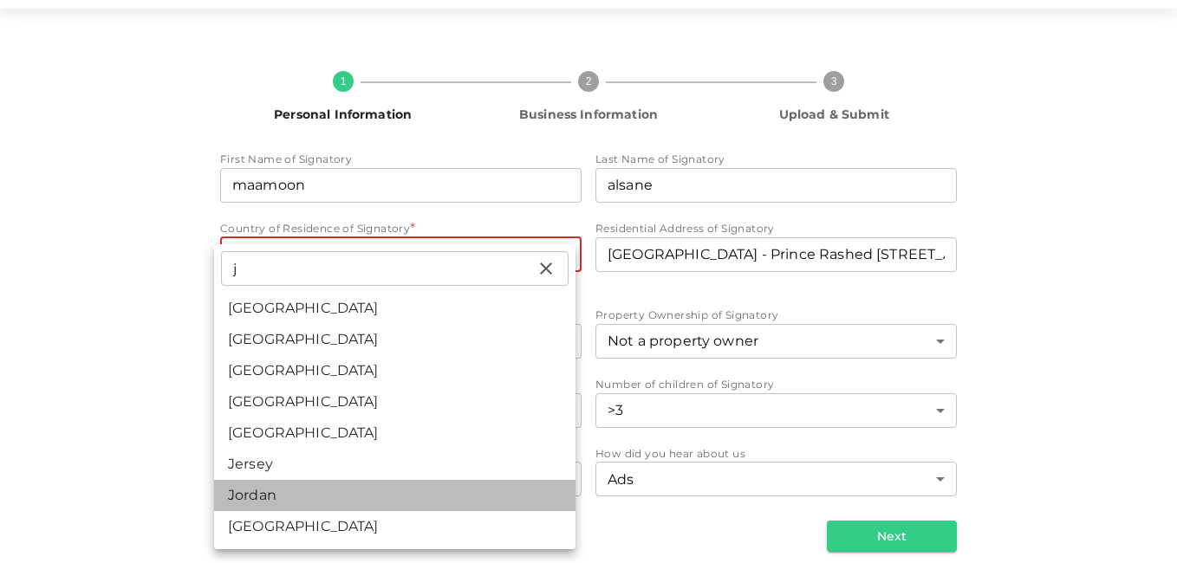
click at [362, 493] on li "Jordan" at bounding box center [394, 495] width 361 height 31
type input "98"
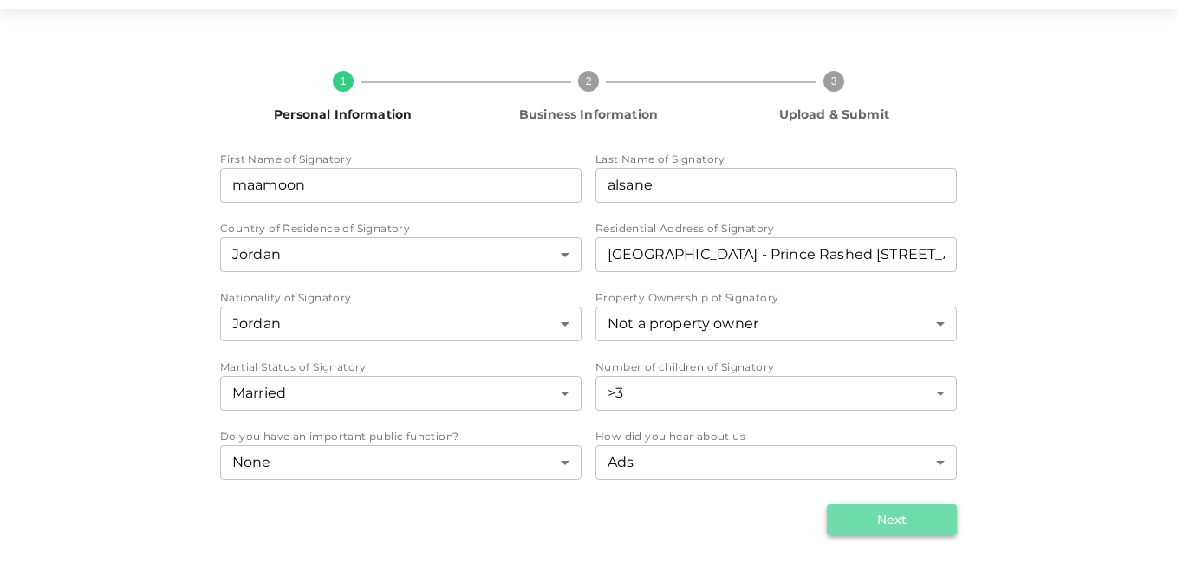
click at [878, 513] on button "Next" at bounding box center [892, 519] width 130 height 31
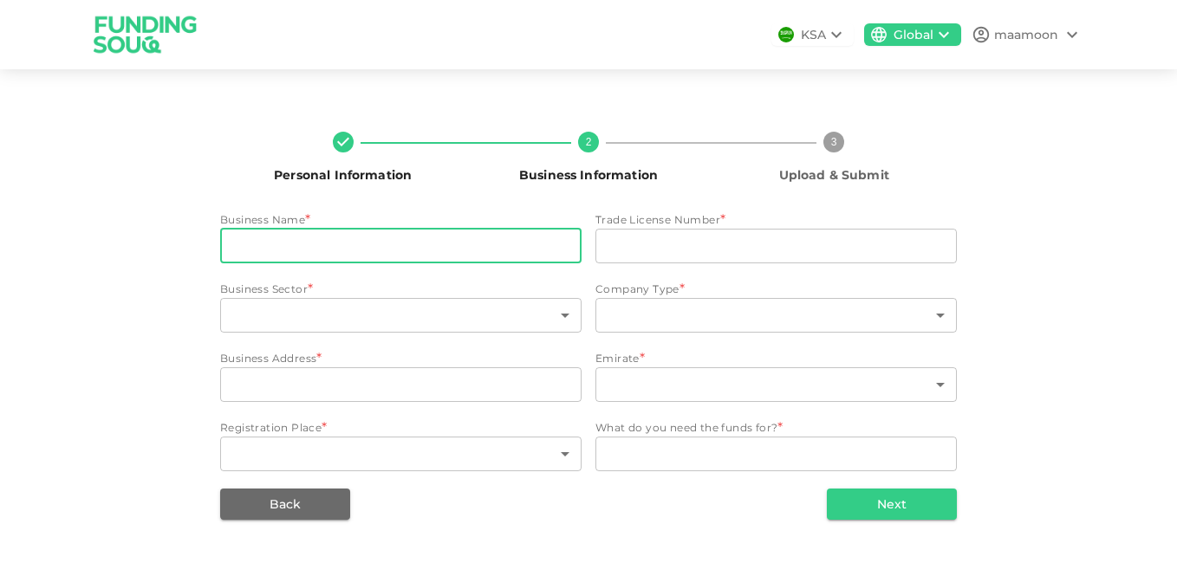
click at [458, 245] on input "businessName" at bounding box center [400, 246] width 361 height 35
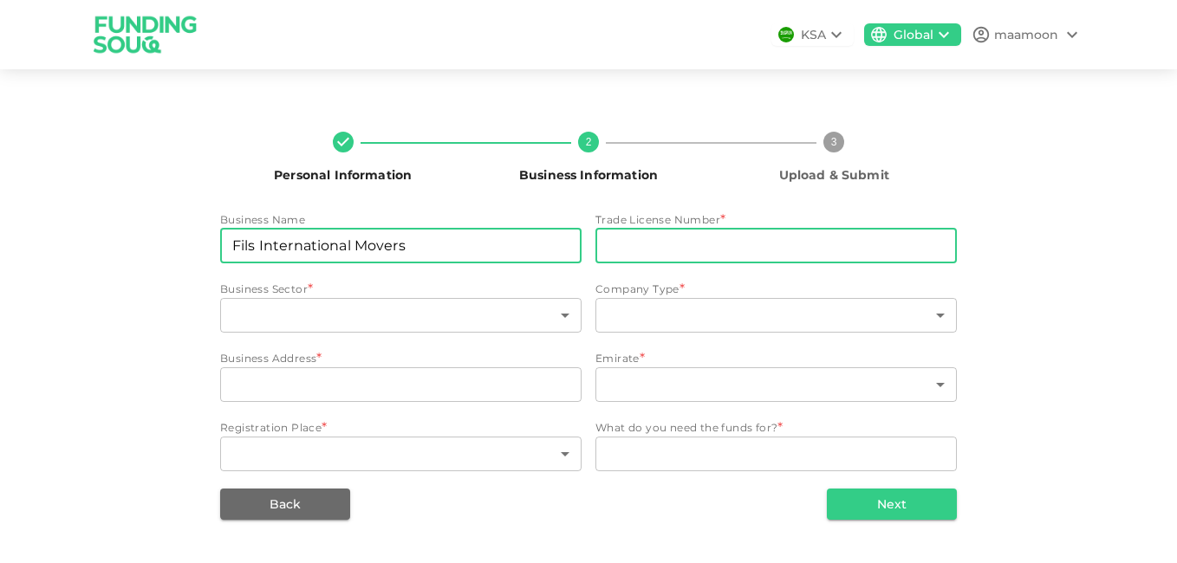
type input "Fils International Movers"
click at [861, 244] on input "tradeLicenseNumber" at bounding box center [775, 246] width 361 height 35
drag, startPoint x: 861, startPoint y: 244, endPoint x: 810, endPoint y: 244, distance: 50.3
click at [810, 244] on input "tradeLicenseNumber" at bounding box center [775, 246] width 361 height 35
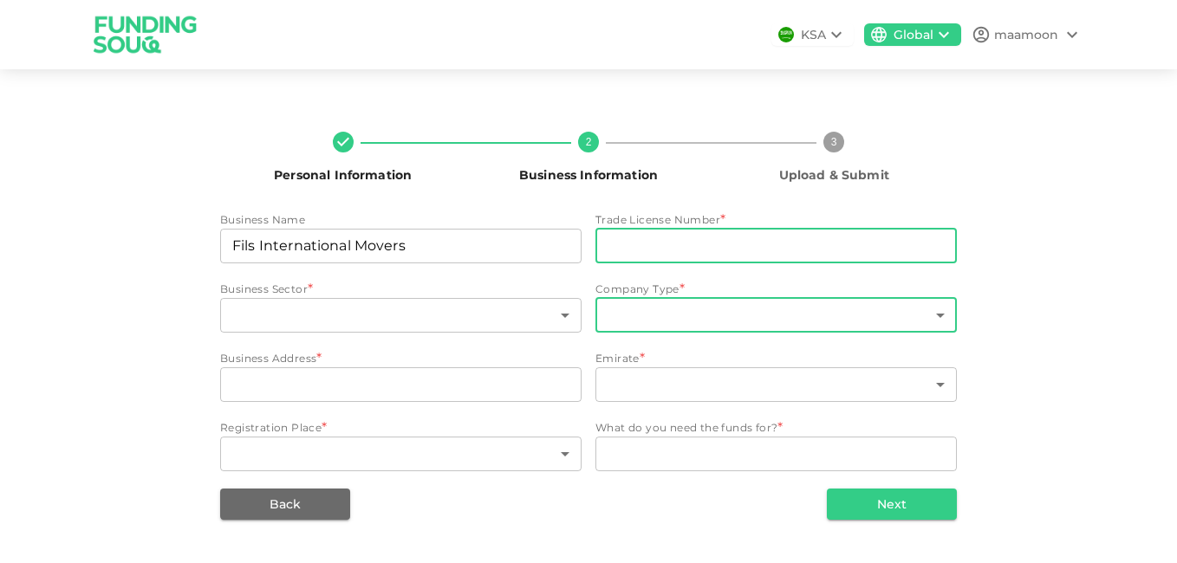
click at [943, 315] on body "KSA Global maamoon Personal Information 2 Business Information 3 Upload & Submi…" at bounding box center [588, 281] width 1177 height 563
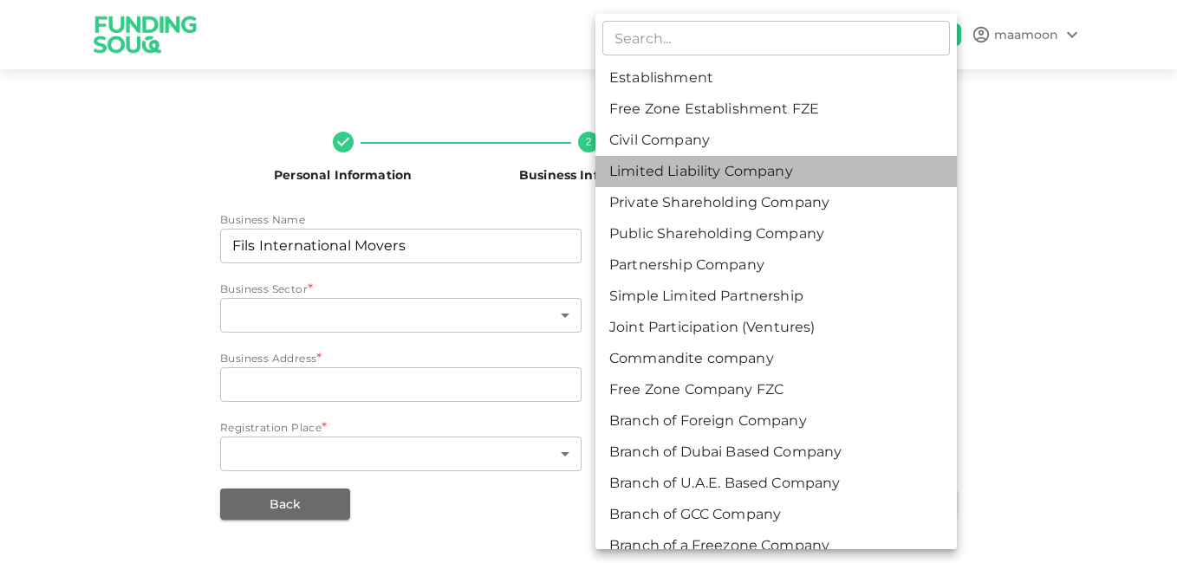
click at [911, 185] on li "Limited Liability Company" at bounding box center [775, 171] width 361 height 31
type input "4"
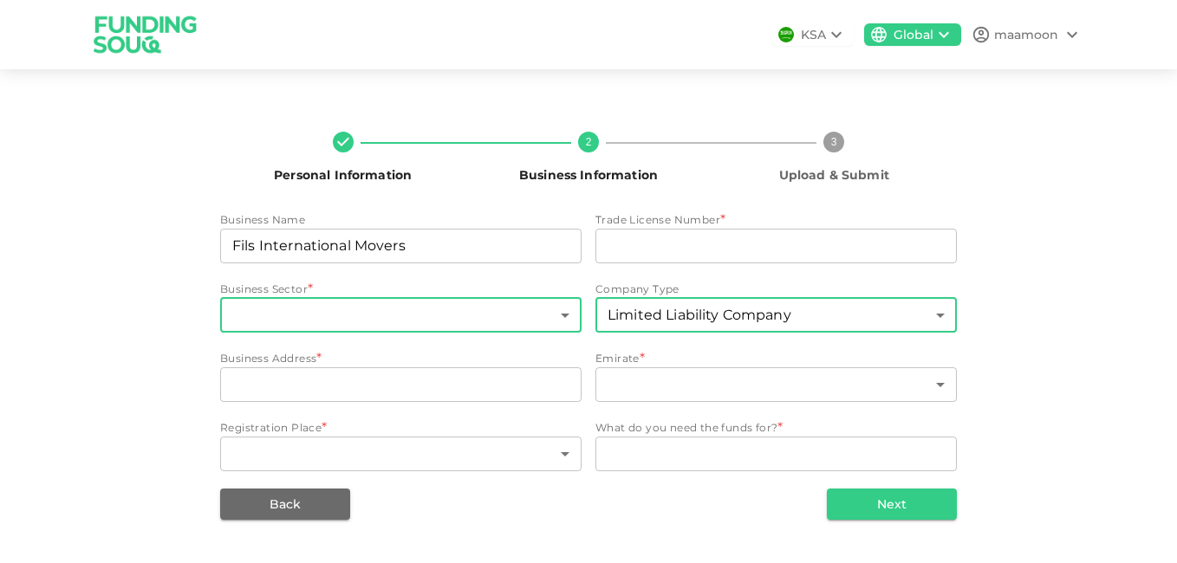
click at [568, 319] on body "KSA Global maamoon Personal Information 2 Business Information 3 Upload & Submi…" at bounding box center [588, 281] width 1177 height 563
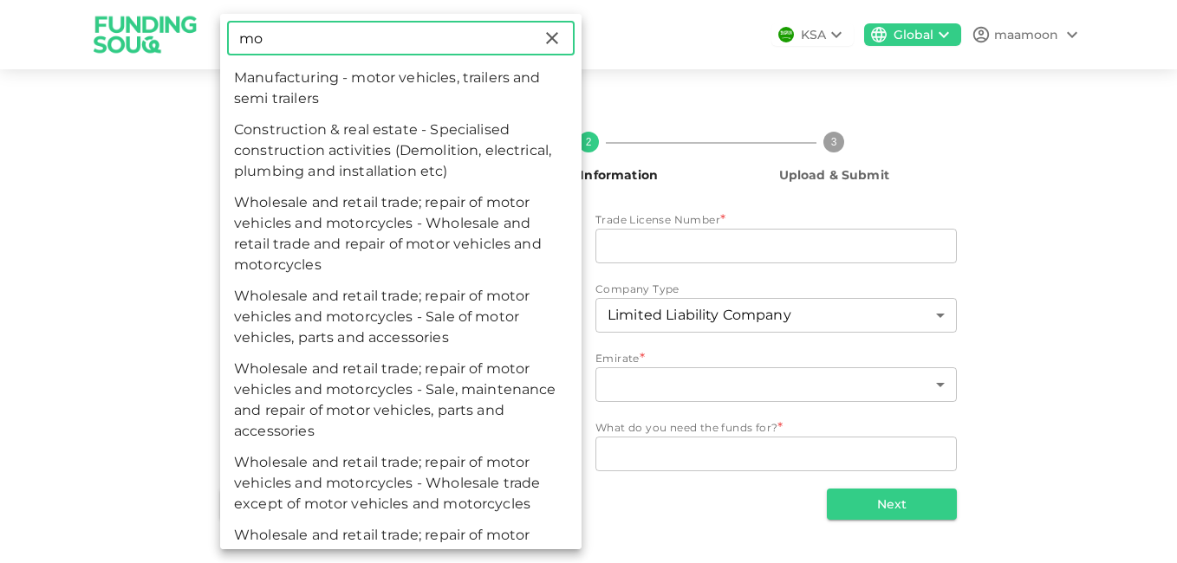
type input "m"
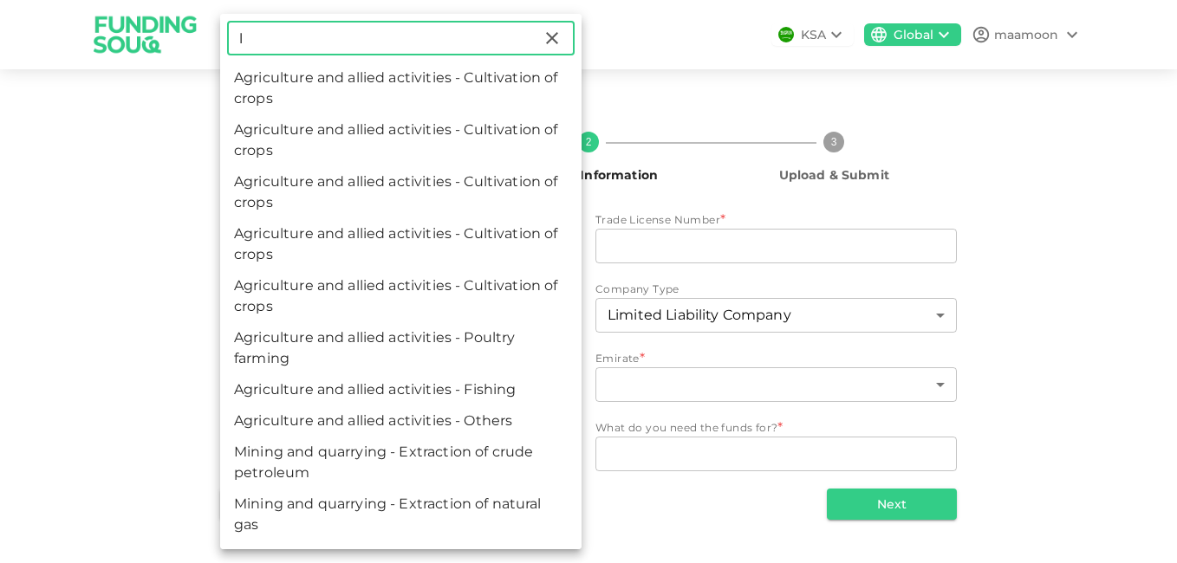
click at [472, 45] on input "l" at bounding box center [384, 38] width 315 height 35
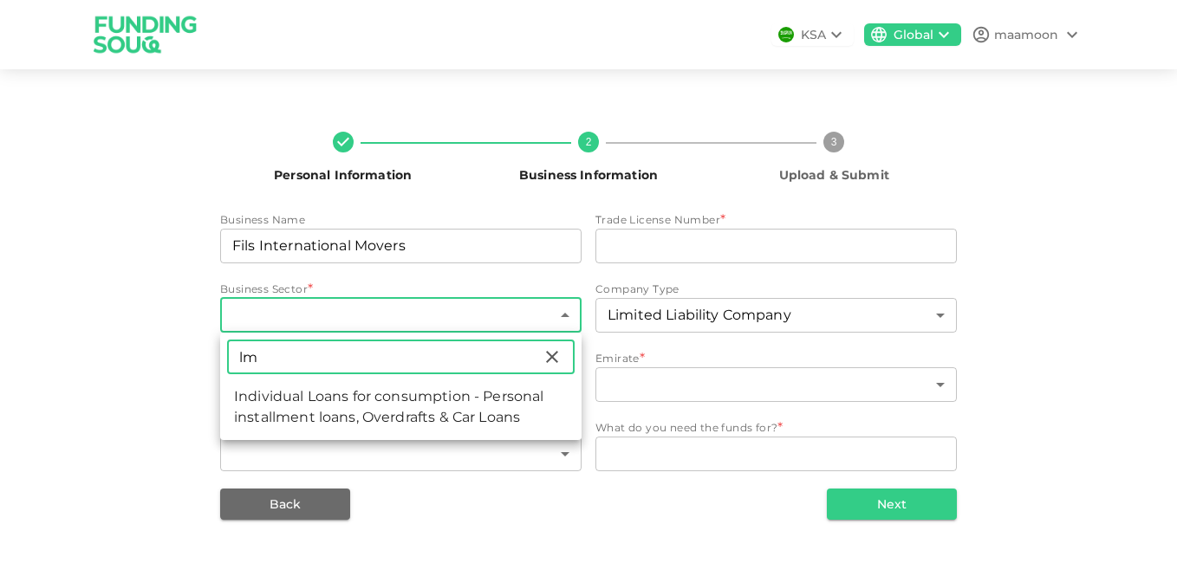
type input "l"
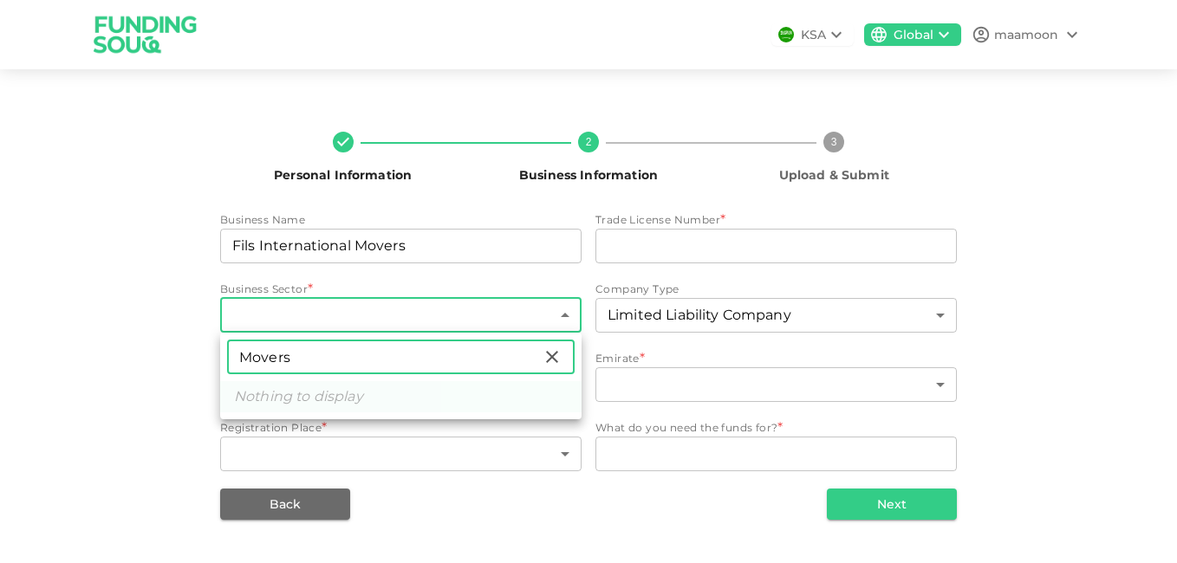
type input "Movers"
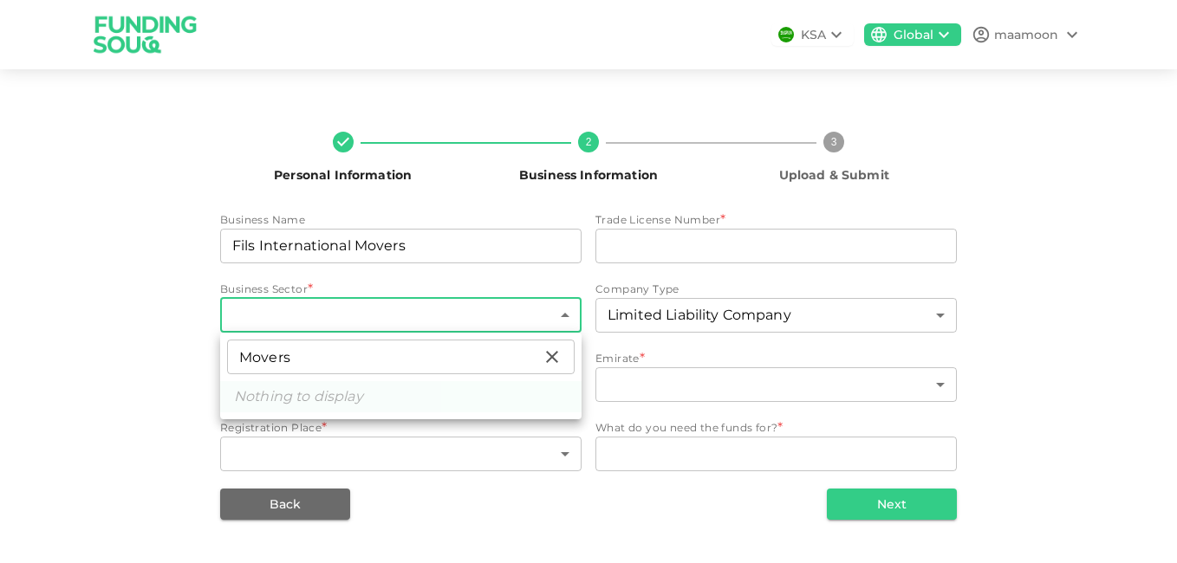
click at [359, 319] on div at bounding box center [588, 281] width 1177 height 563
click at [364, 312] on body "KSA Global maamoon Personal Information 2 Business Information 3 Upload & Submi…" at bounding box center [588, 281] width 1177 height 563
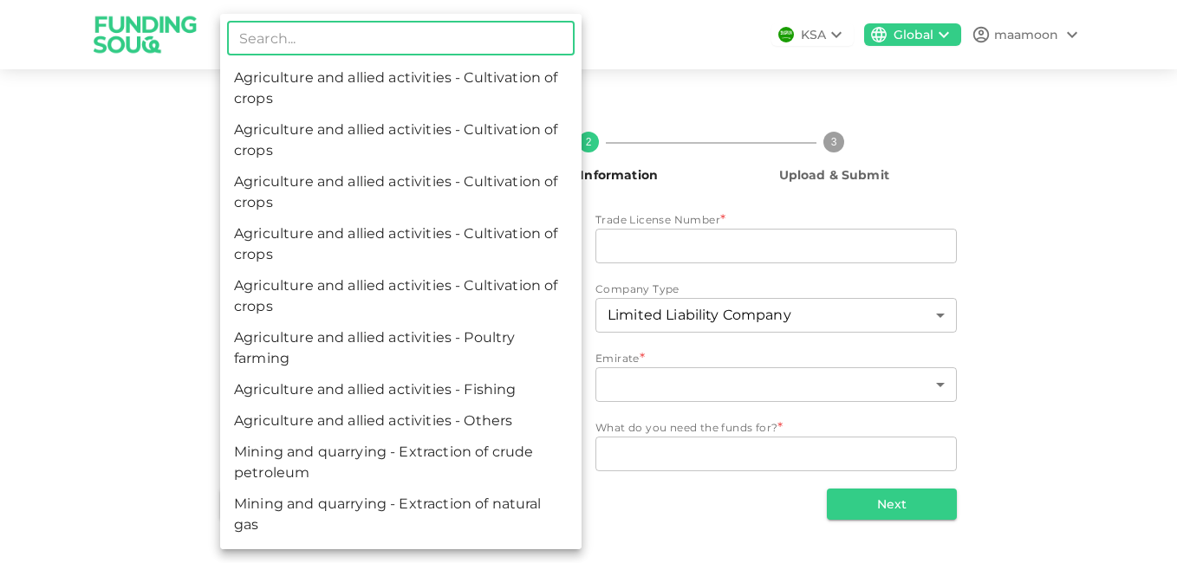
click at [470, 49] on input "text" at bounding box center [400, 38] width 347 height 35
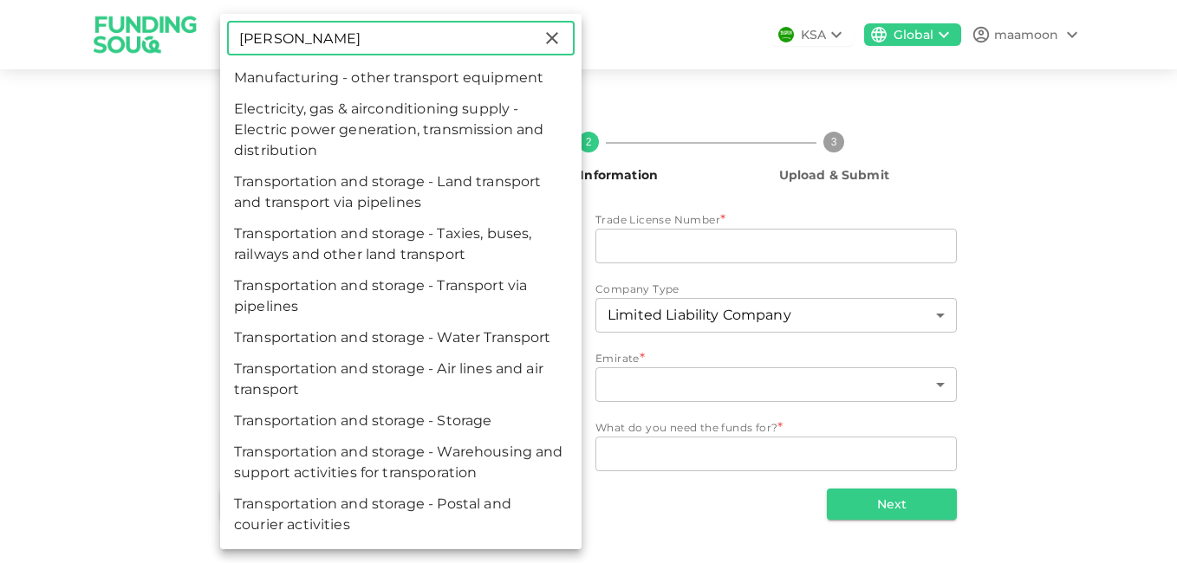
type input "tran"
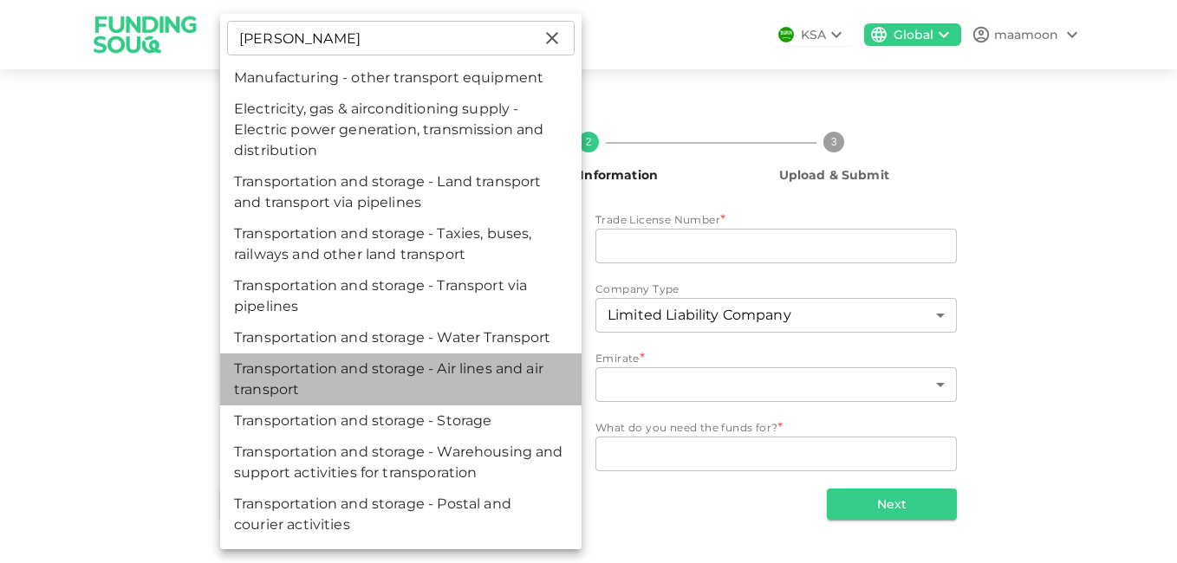
click at [509, 376] on li "Transportation and storage - Air lines and air transport" at bounding box center [400, 380] width 361 height 52
type input "86"
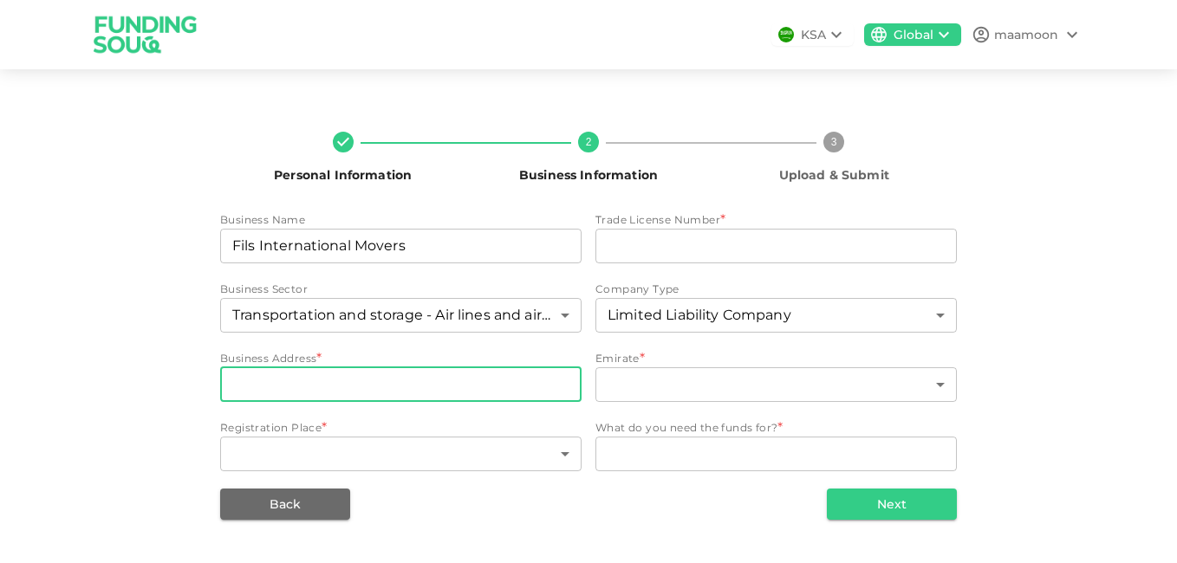
click at [509, 376] on input "businessAddress" at bounding box center [400, 384] width 361 height 35
type input "Amman - Prince Rashed district, Abdullah Shabaaneh street, building 12, first f…"
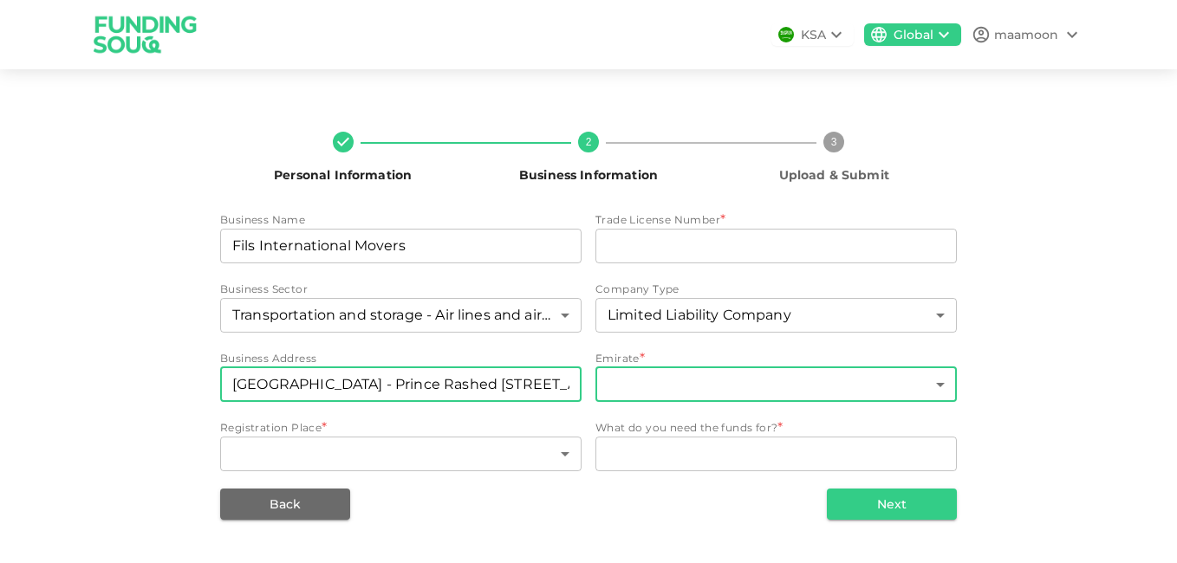
click at [945, 386] on body "KSA Global maamoon Personal Information 2 Business Information 3 Upload & Submi…" at bounding box center [588, 281] width 1177 height 563
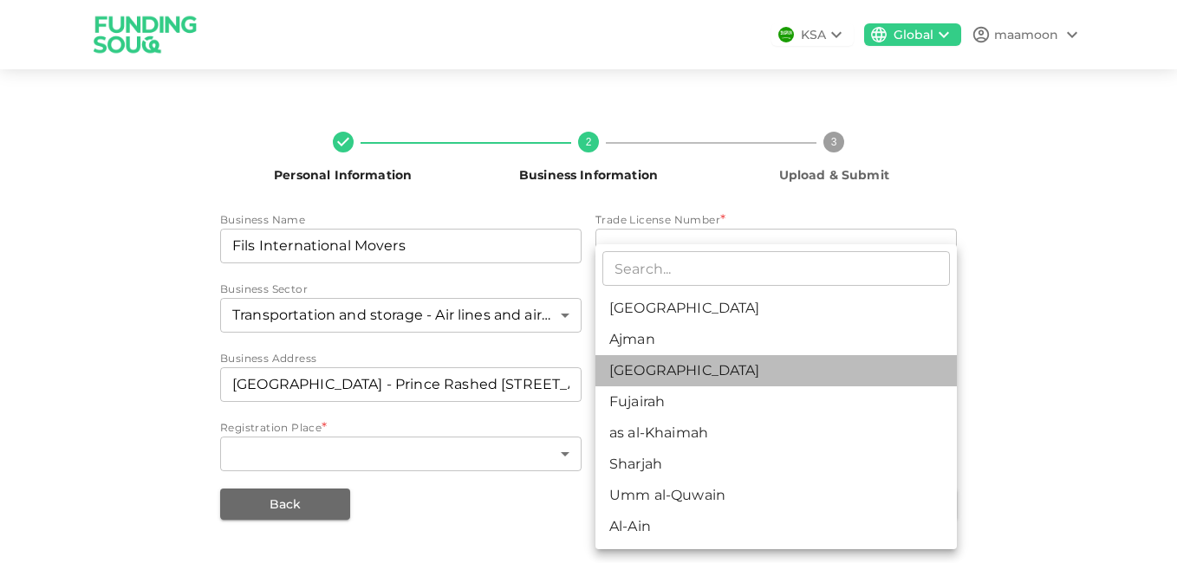
click at [916, 376] on li "Dubai" at bounding box center [775, 370] width 361 height 31
type input "3"
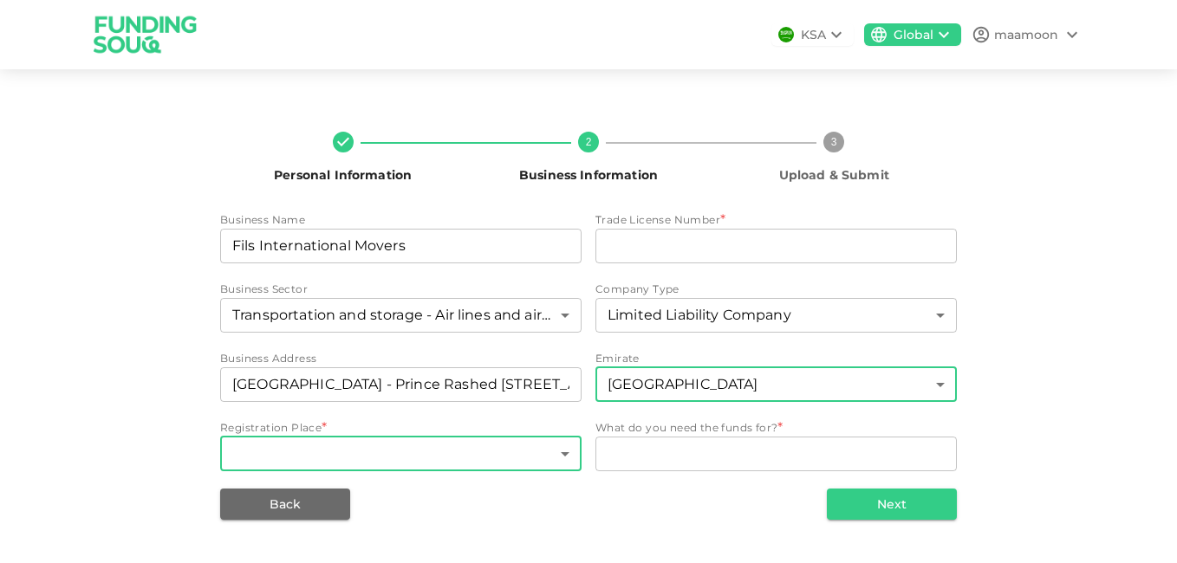
click at [569, 458] on body "KSA Global maamoon Personal Information 2 Business Information 3 Upload & Submi…" at bounding box center [588, 281] width 1177 height 563
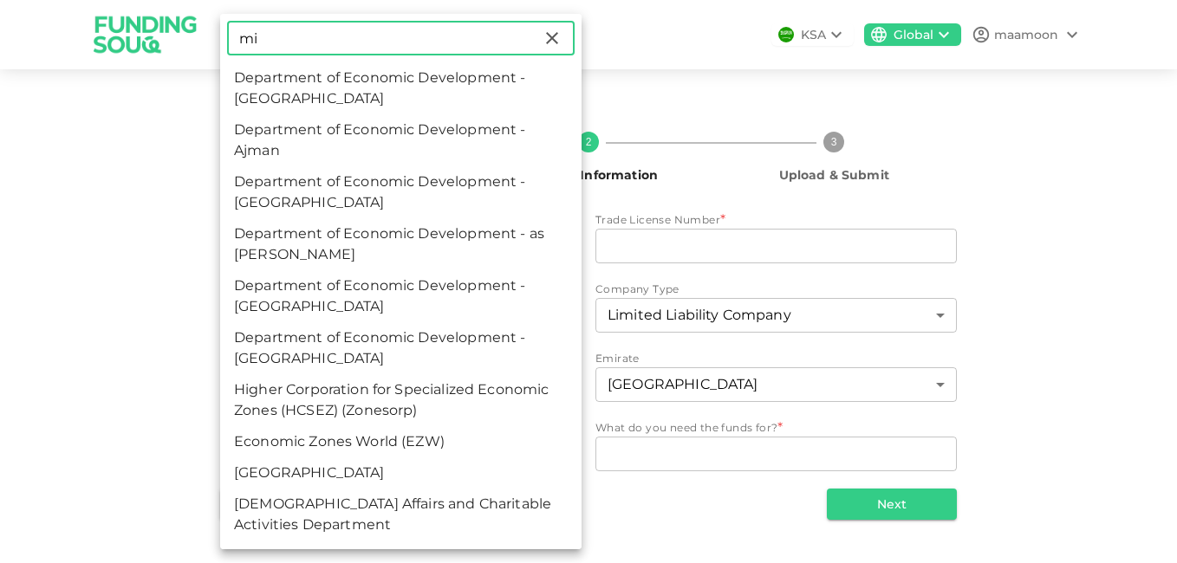
type input "m"
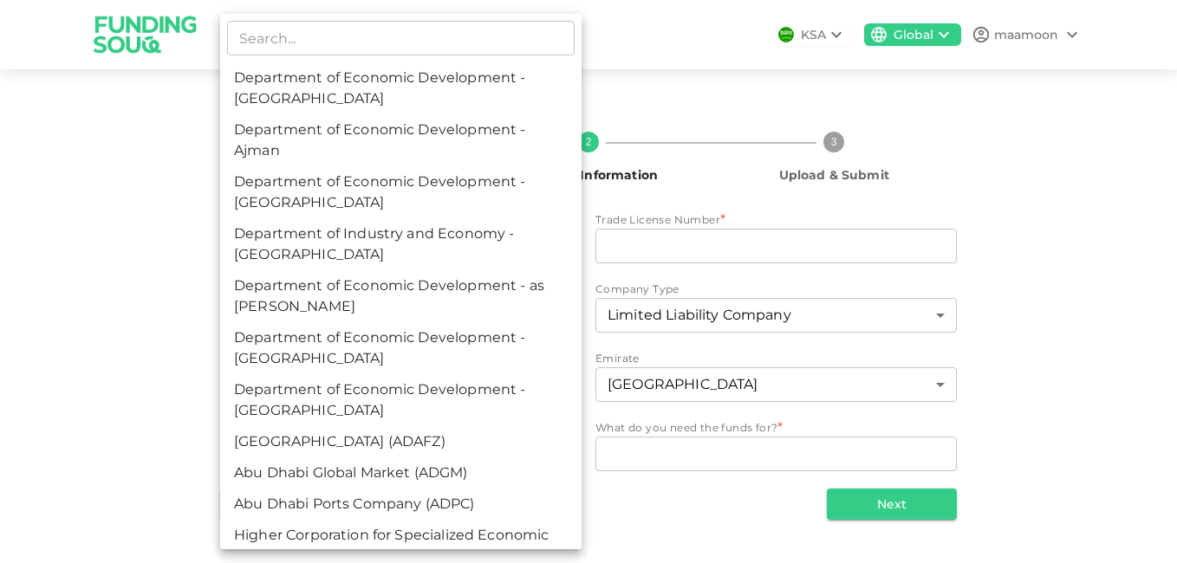
click at [718, 519] on div at bounding box center [588, 281] width 1177 height 563
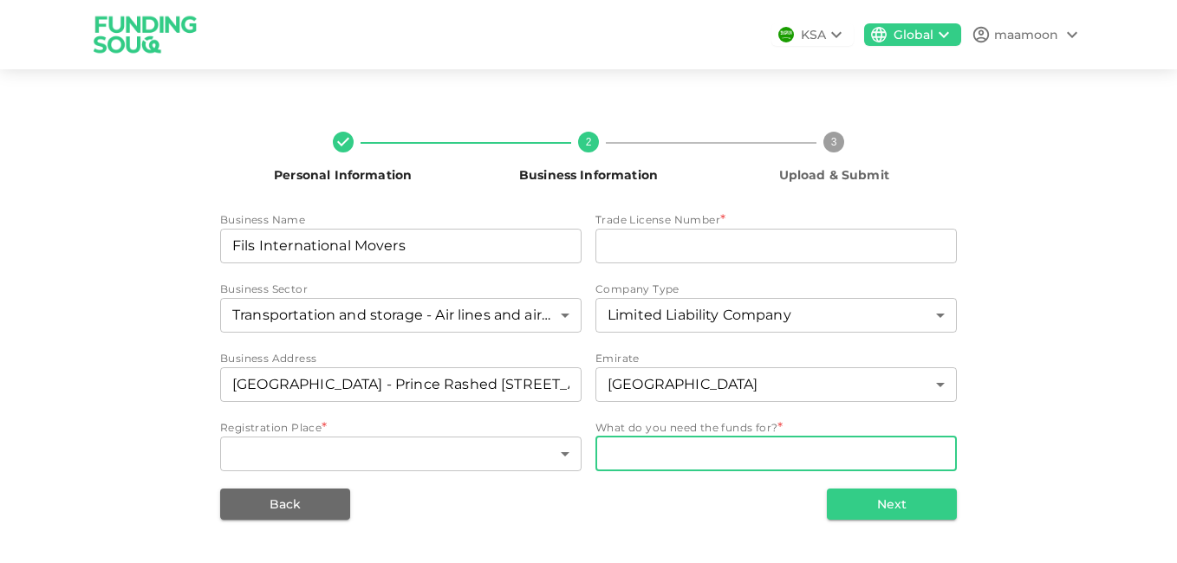
click at [912, 456] on textarea "WhatDoYouNeedFundsFor" at bounding box center [775, 454] width 337 height 20
type textarea "To start our branch in Dubai"
click at [911, 503] on button "Next" at bounding box center [892, 504] width 130 height 31
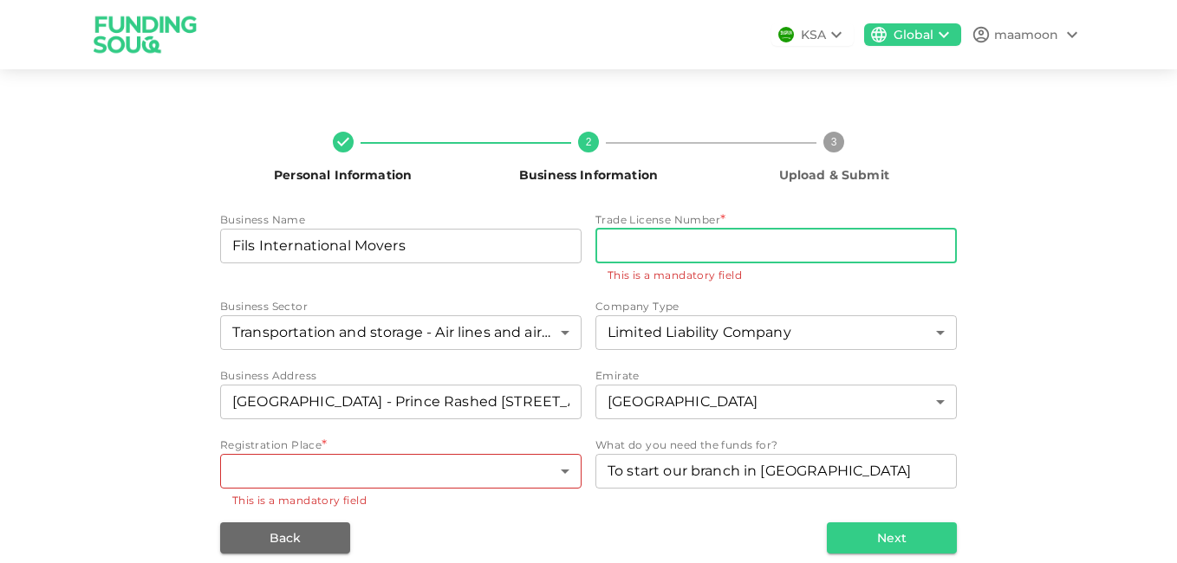
click at [781, 242] on input "tradeLicenseNumber" at bounding box center [775, 246] width 361 height 35
